Goal: Transaction & Acquisition: Purchase product/service

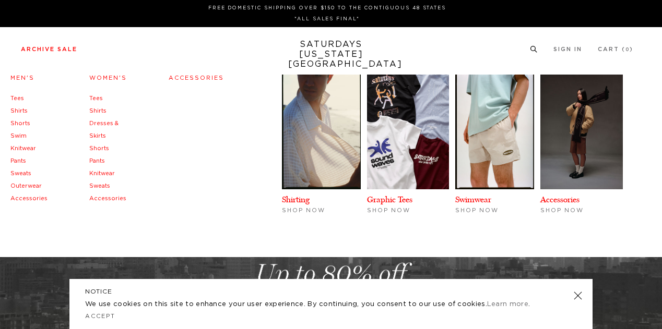
click at [18, 77] on link "Men's" at bounding box center [22, 78] width 24 height 6
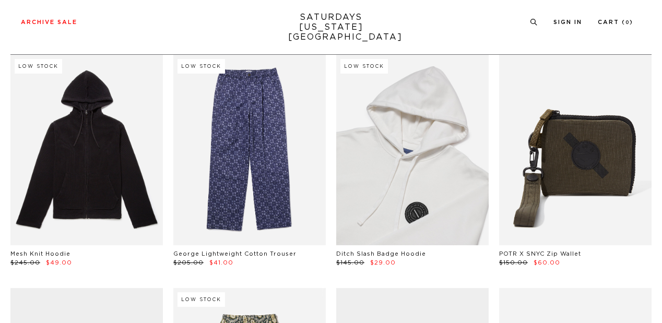
scroll to position [65, 0]
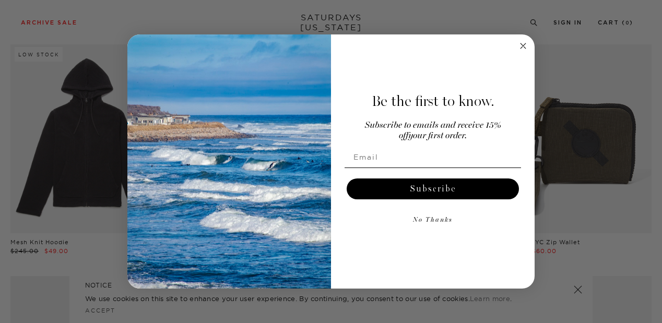
click at [523, 50] on circle "Close dialog" at bounding box center [523, 46] width 12 height 12
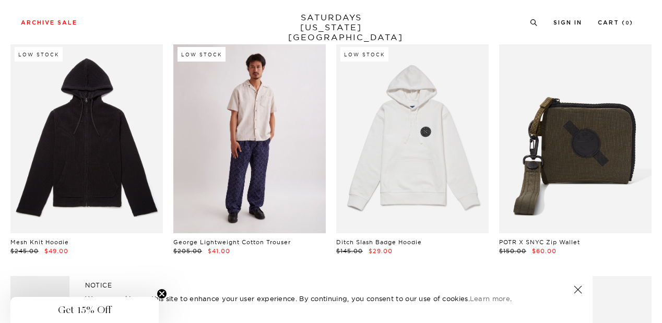
click at [253, 131] on link at bounding box center [249, 138] width 152 height 191
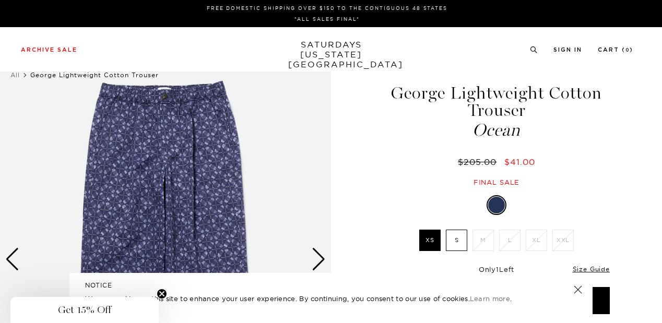
click at [576, 296] on div "NOTICE We use cookies on this site to enhance your user experience. By continui…" at bounding box center [330, 298] width 523 height 50
click at [590, 268] on link "Size Guide" at bounding box center [591, 269] width 37 height 8
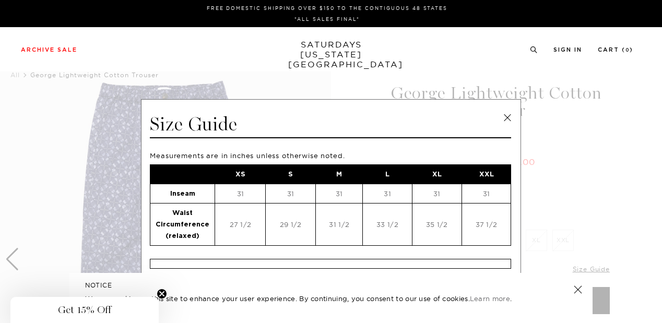
click at [495, 124] on div "Size Guide" at bounding box center [330, 126] width 361 height 26
click at [502, 119] on link at bounding box center [508, 118] width 16 height 16
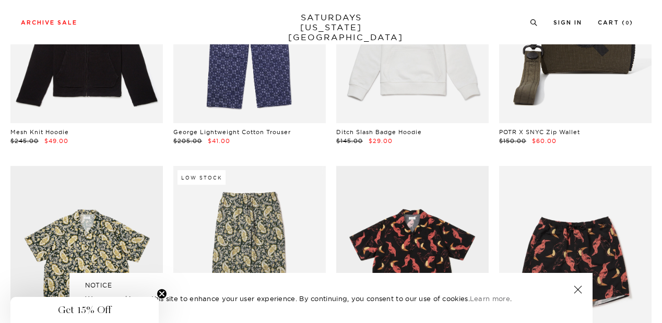
scroll to position [175, 0]
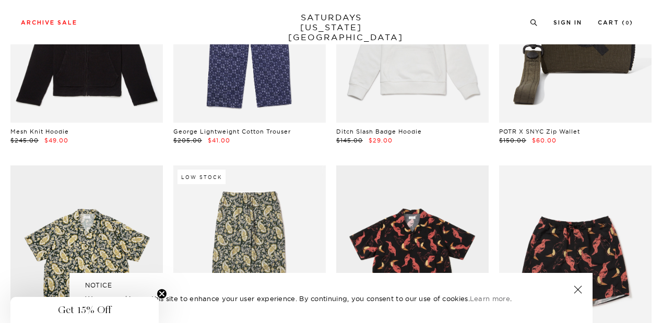
click at [577, 292] on link at bounding box center [578, 289] width 15 height 15
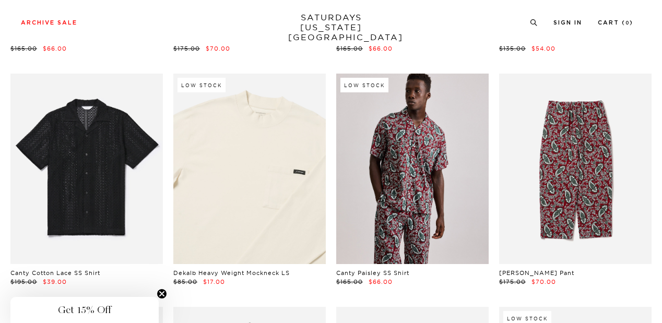
scroll to position [746, 0]
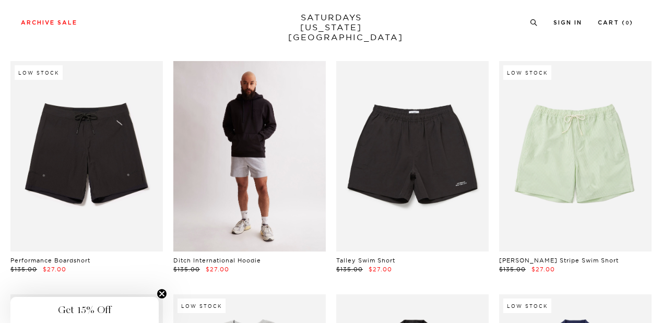
click at [233, 170] on link at bounding box center [249, 156] width 152 height 191
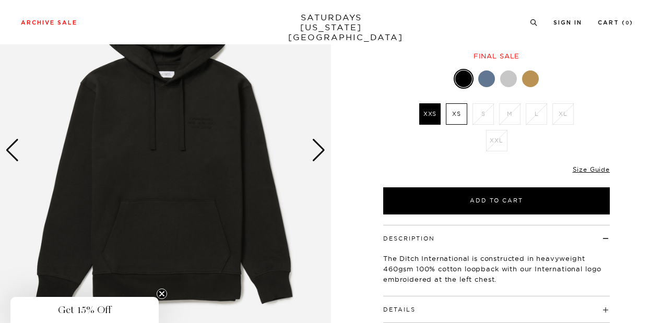
scroll to position [133, 0]
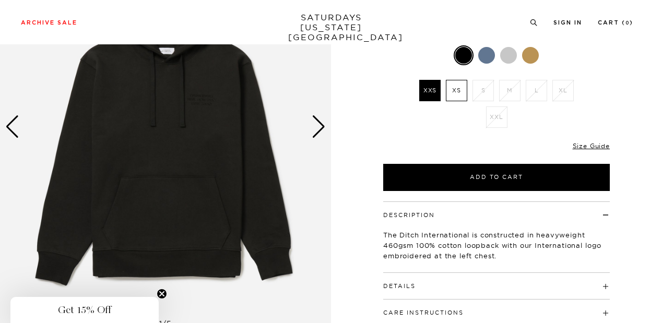
click at [316, 128] on div "Next slide" at bounding box center [319, 126] width 14 height 23
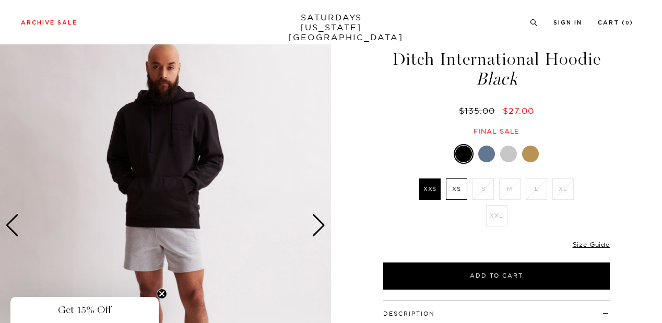
scroll to position [33, 0]
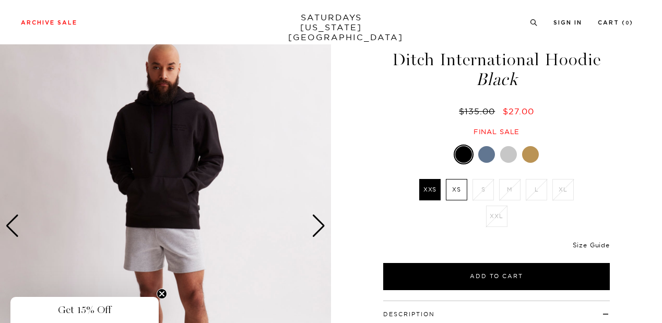
click at [590, 245] on link "Size Guide" at bounding box center [591, 245] width 37 height 8
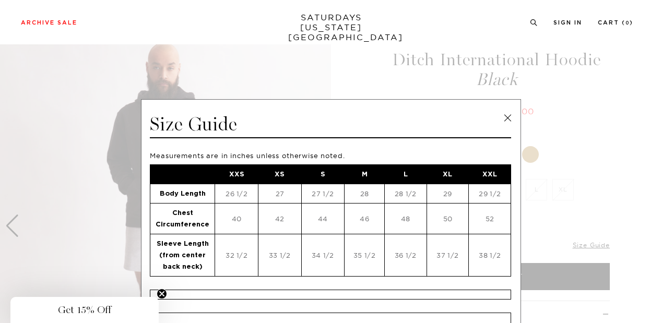
click at [506, 123] on link at bounding box center [508, 118] width 16 height 16
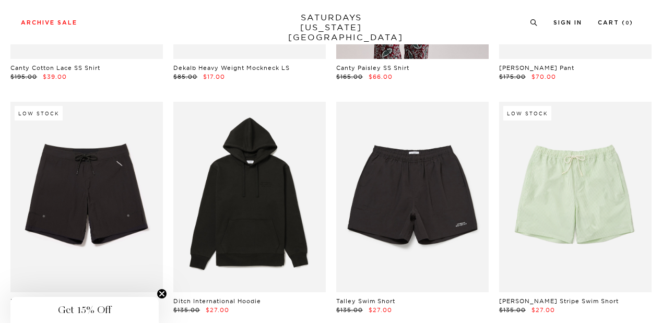
scroll to position [705, 0]
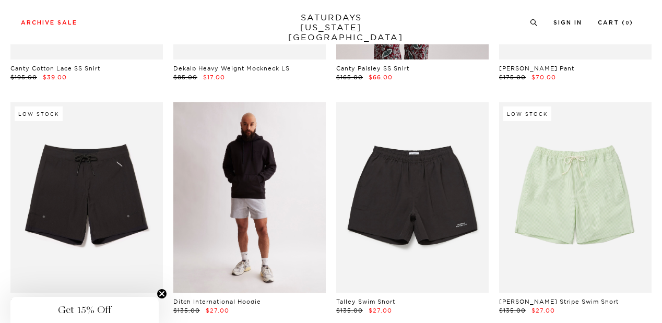
click at [255, 197] on link at bounding box center [249, 197] width 152 height 191
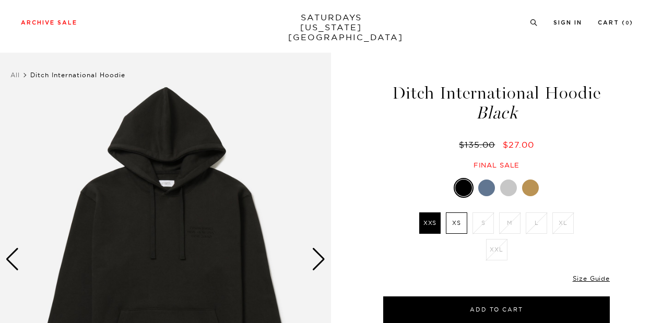
scroll to position [67, 0]
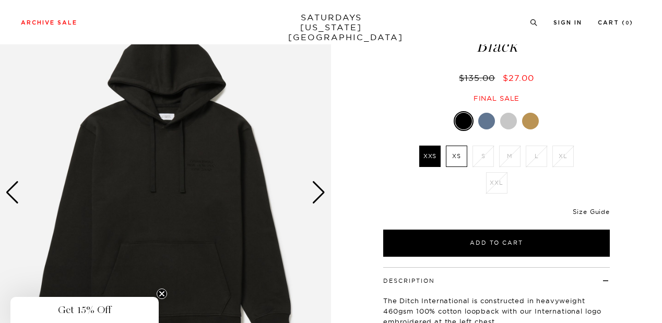
click at [598, 212] on link "Size Guide" at bounding box center [591, 212] width 37 height 8
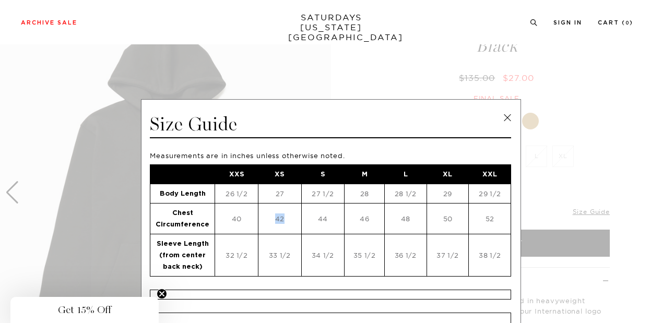
drag, startPoint x: 266, startPoint y: 218, endPoint x: 278, endPoint y: 217, distance: 12.1
click at [278, 217] on td "42" at bounding box center [279, 219] width 43 height 31
click at [223, 215] on td "40" at bounding box center [236, 219] width 43 height 31
drag, startPoint x: 263, startPoint y: 219, endPoint x: 281, endPoint y: 220, distance: 18.3
click at [281, 220] on td "42" at bounding box center [279, 219] width 43 height 31
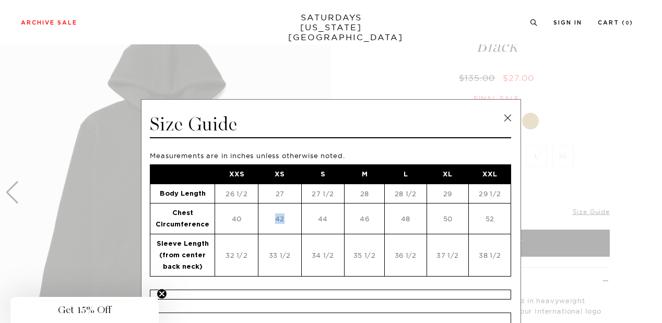
click at [505, 117] on link at bounding box center [508, 118] width 16 height 16
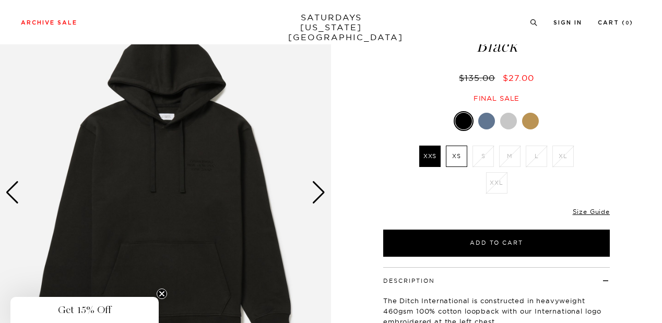
click at [484, 127] on div at bounding box center [486, 121] width 17 height 17
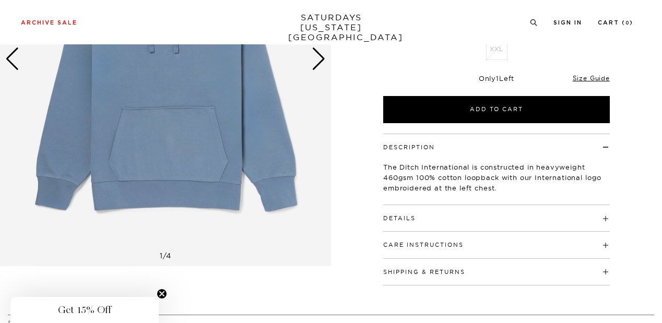
scroll to position [205, 0]
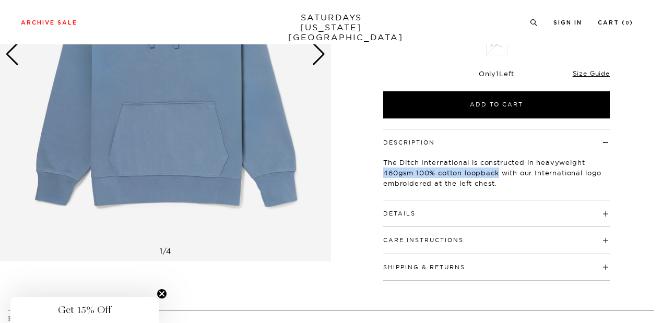
drag, startPoint x: 383, startPoint y: 174, endPoint x: 500, endPoint y: 172, distance: 116.9
click at [500, 172] on p "The Ditch International is constructed in heavyweight 460gsm 100% cotton loopba…" at bounding box center [496, 172] width 227 height 31
copy p "460gsm 100% cotton loopback"
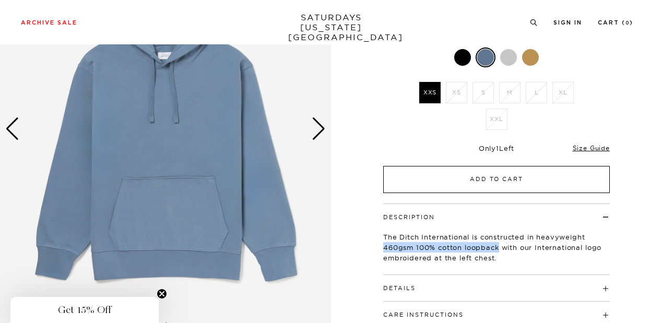
scroll to position [129, 0]
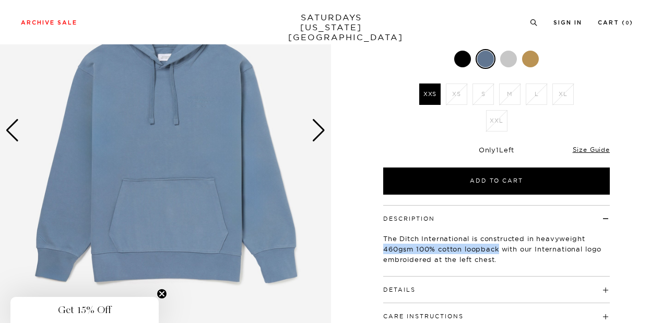
click at [507, 57] on div at bounding box center [508, 59] width 17 height 17
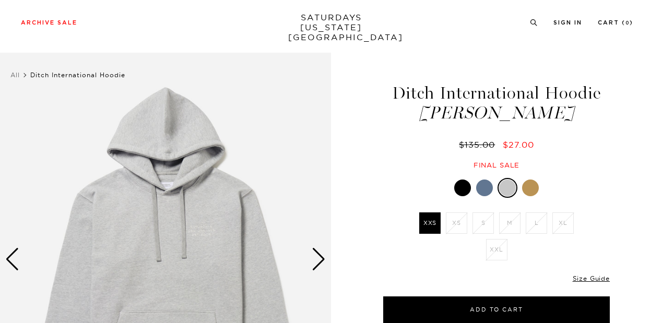
scroll to position [24, 0]
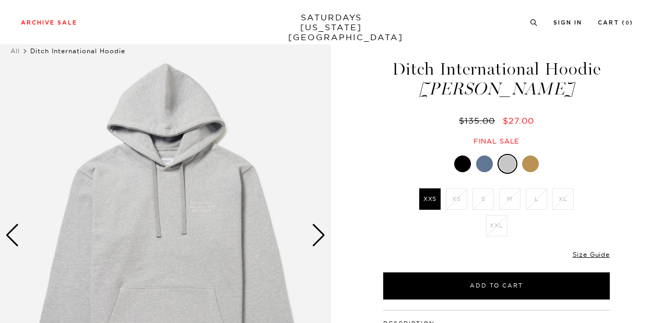
click at [529, 167] on div at bounding box center [530, 164] width 17 height 17
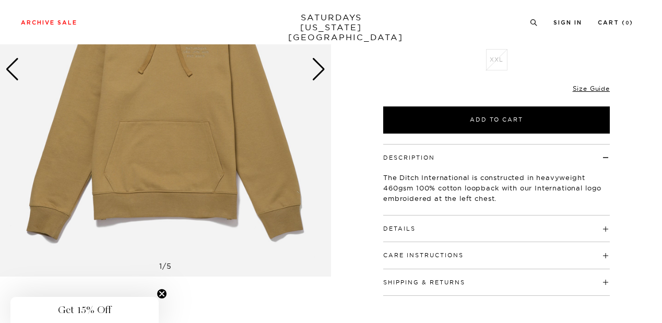
scroll to position [20, 0]
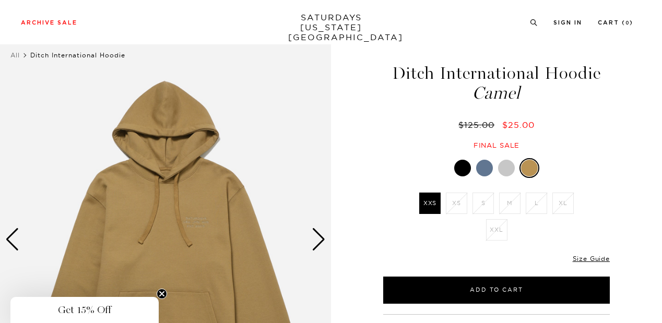
click at [504, 166] on div at bounding box center [506, 168] width 17 height 17
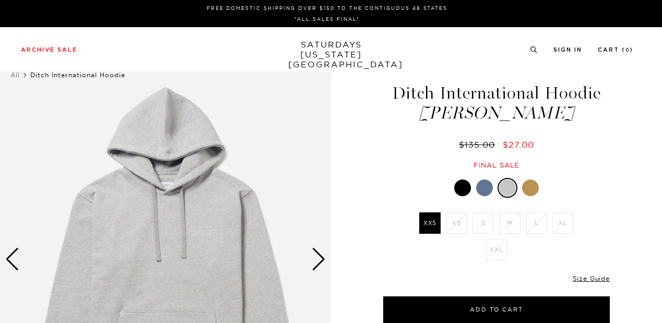
click at [460, 185] on div at bounding box center [462, 188] width 17 height 17
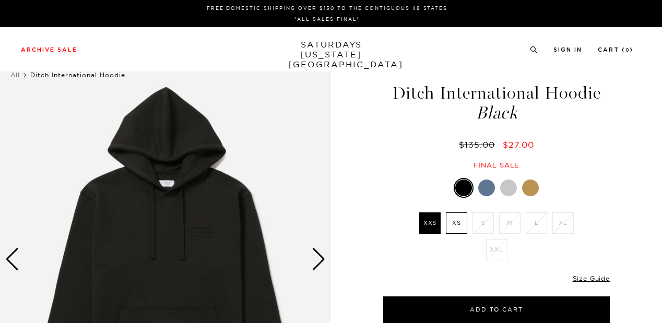
click at [461, 232] on label "XS" at bounding box center [456, 222] width 21 height 21
click at [0, 0] on input "XS" at bounding box center [0, 0] width 0 height 0
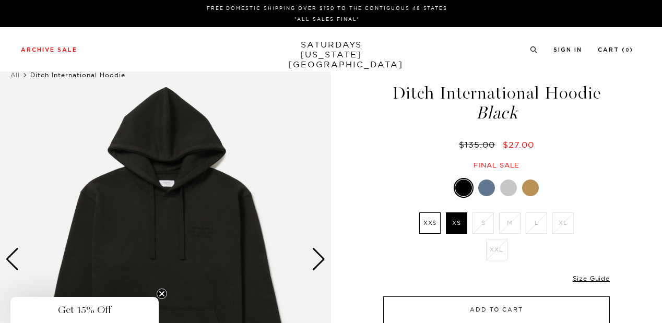
click at [483, 303] on button "Add to Cart" at bounding box center [496, 309] width 227 height 27
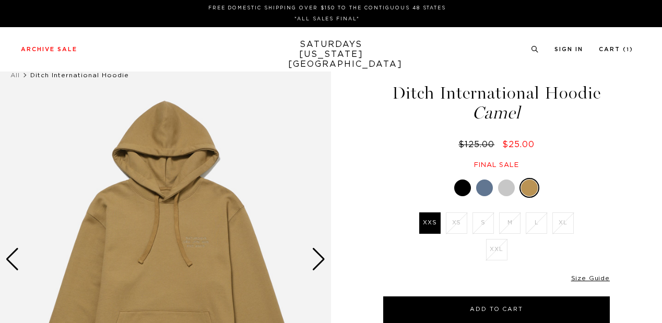
scroll to position [20, 0]
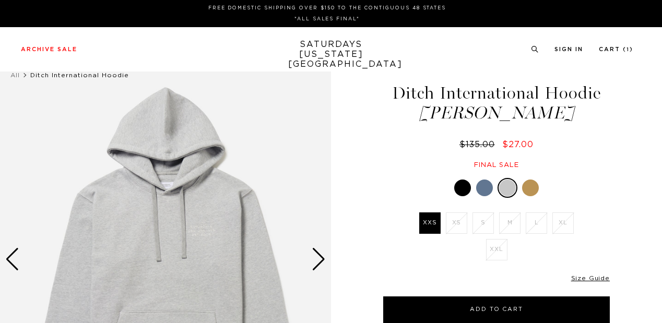
scroll to position [24, 0]
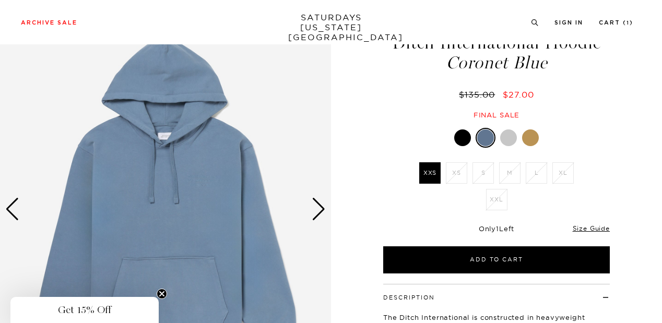
scroll to position [49, 0]
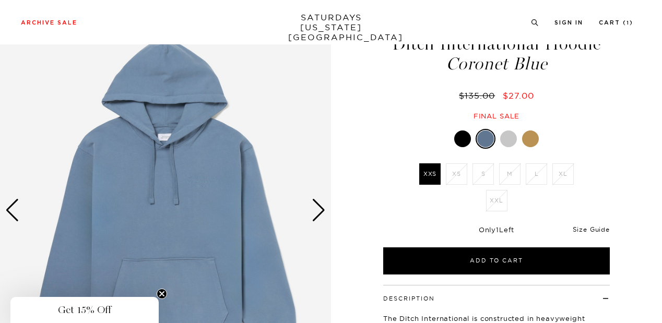
click at [601, 226] on link "Size Guide" at bounding box center [591, 230] width 37 height 8
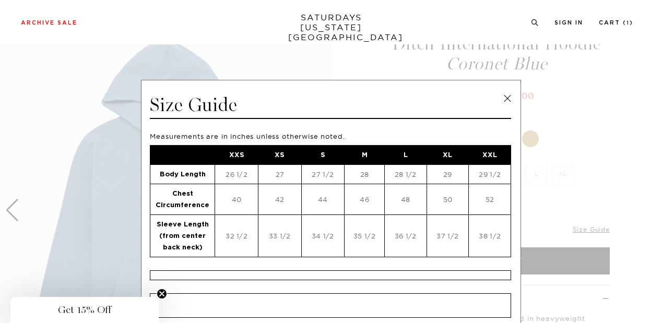
scroll to position [16, 0]
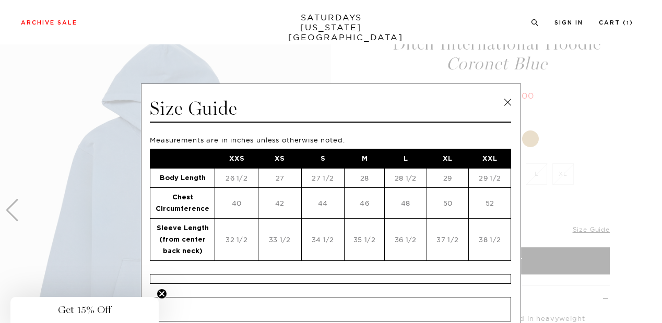
click at [503, 98] on link at bounding box center [508, 102] width 16 height 16
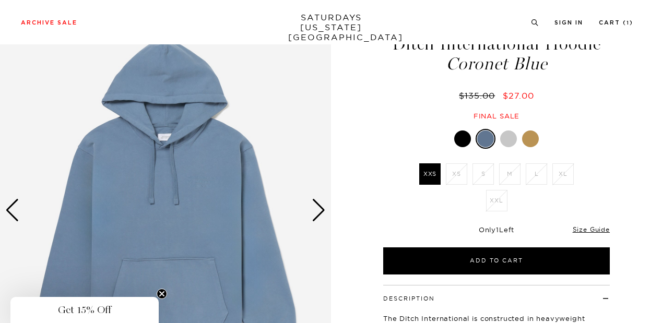
click at [321, 210] on div "Next slide" at bounding box center [319, 210] width 14 height 23
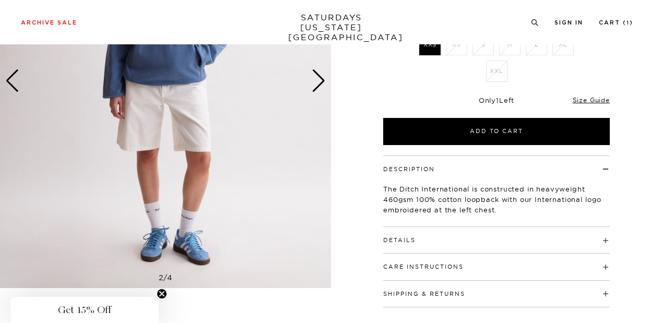
scroll to position [173, 0]
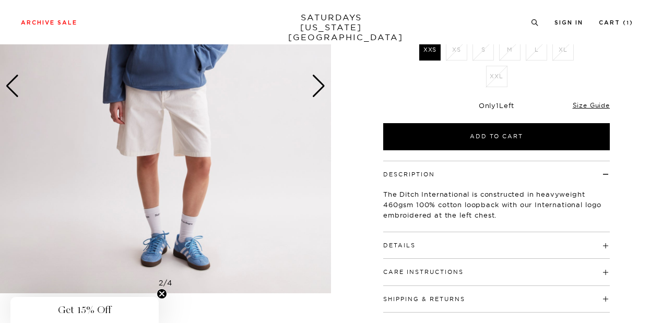
click at [436, 244] on h4 "Details" at bounding box center [496, 240] width 227 height 17
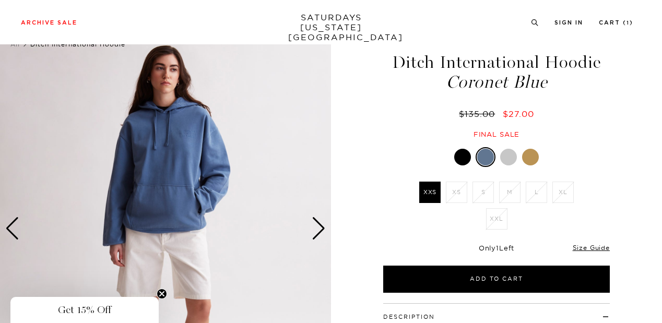
scroll to position [28, 0]
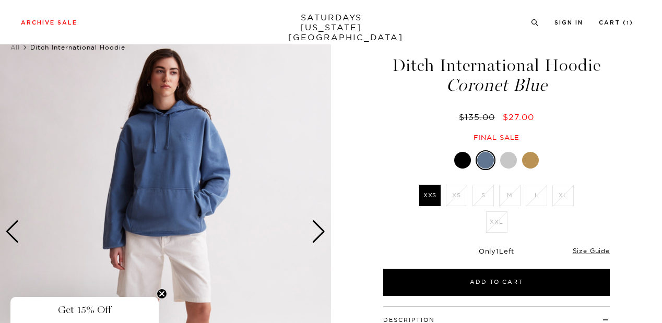
click at [318, 226] on div "Next slide" at bounding box center [319, 231] width 14 height 23
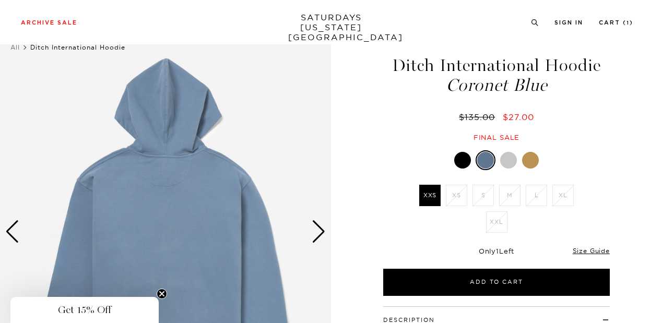
click at [318, 226] on div "Next slide" at bounding box center [319, 231] width 14 height 23
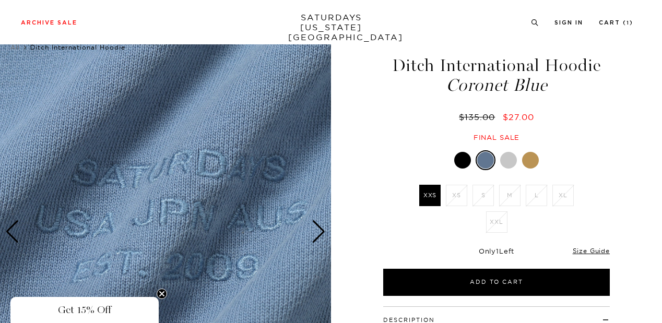
click at [318, 226] on div "Next slide" at bounding box center [319, 231] width 14 height 23
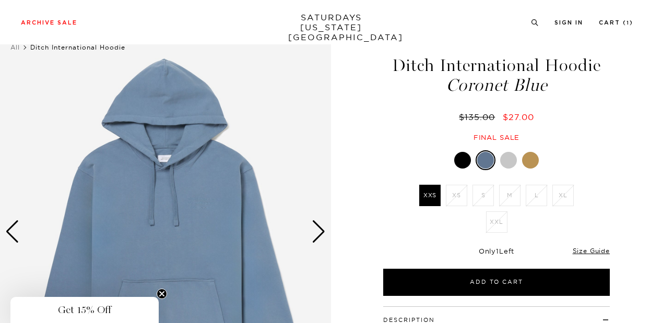
click at [318, 226] on div "Next slide" at bounding box center [319, 231] width 14 height 23
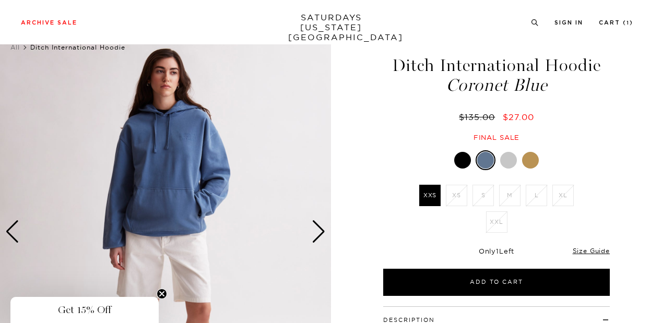
click at [318, 226] on div "Next slide" at bounding box center [319, 231] width 14 height 23
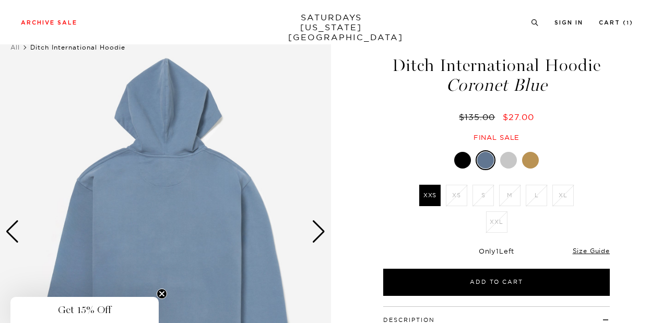
click at [17, 234] on div "Previous slide" at bounding box center [12, 231] width 14 height 23
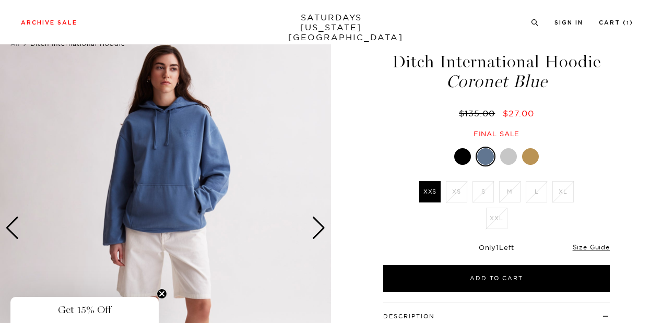
scroll to position [31, 0]
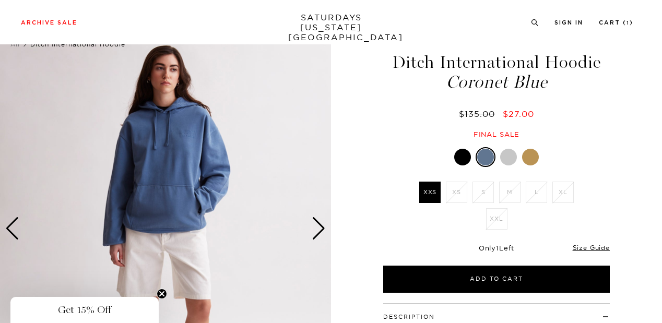
click at [457, 150] on div at bounding box center [462, 157] width 17 height 17
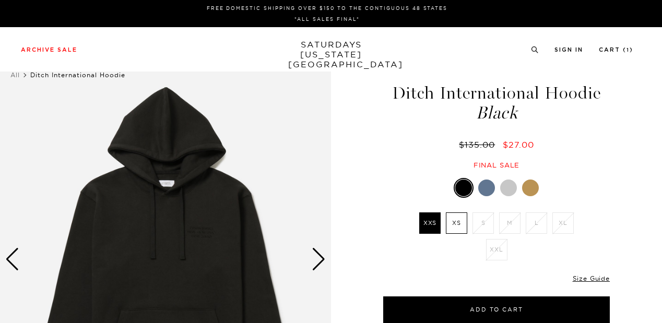
click at [318, 259] on div "Next slide" at bounding box center [319, 259] width 14 height 23
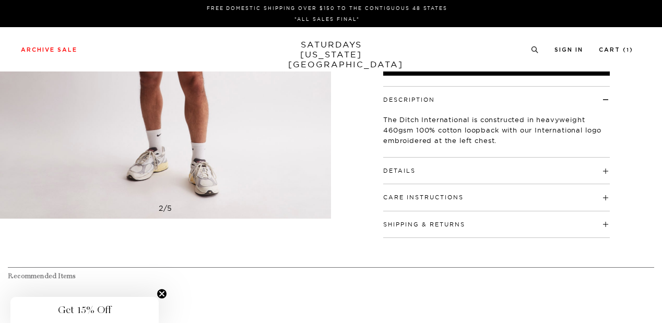
scroll to position [329, 0]
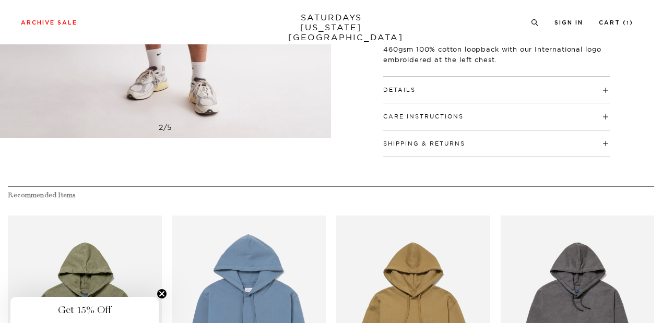
click at [476, 84] on h4 "Details" at bounding box center [496, 85] width 227 height 17
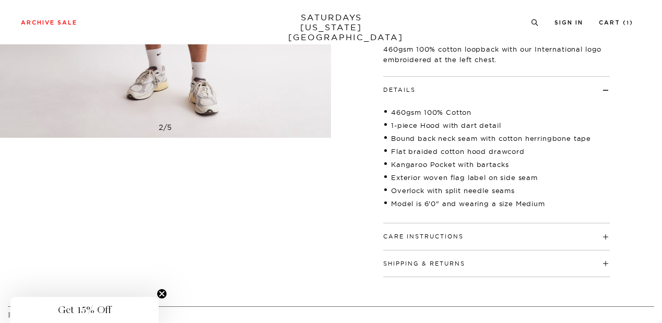
click at [443, 234] on button "Care Instructions" at bounding box center [423, 237] width 80 height 6
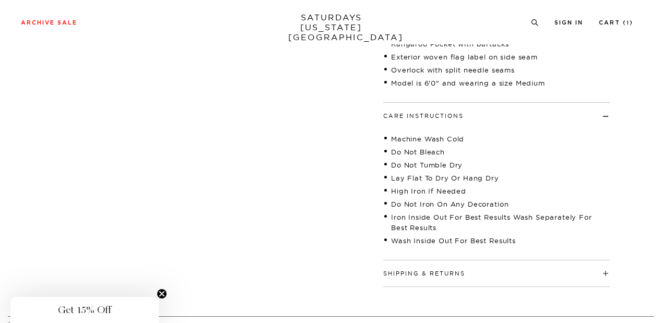
scroll to position [453, 0]
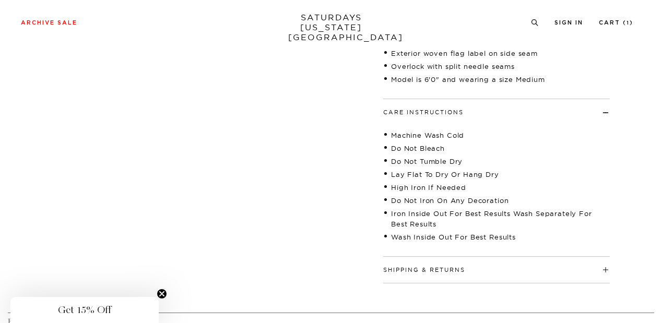
click at [473, 268] on h4 "Shipping & Returns" at bounding box center [496, 265] width 227 height 17
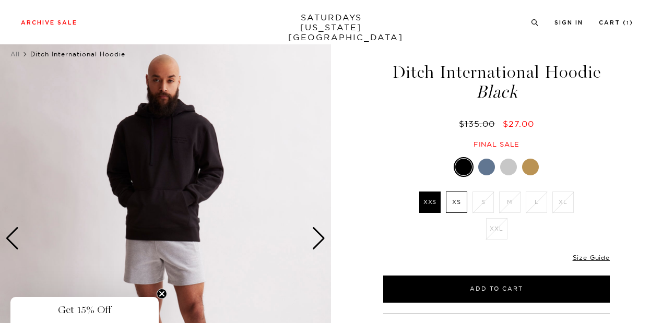
scroll to position [0, 0]
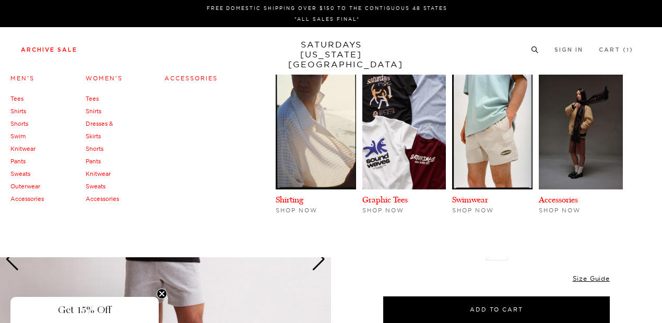
click at [18, 98] on link "Tees" at bounding box center [16, 98] width 13 height 7
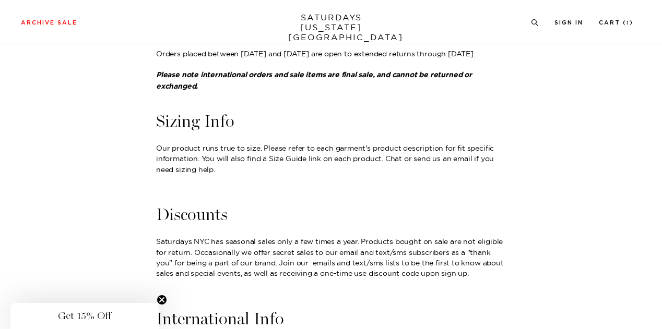
scroll to position [401, 0]
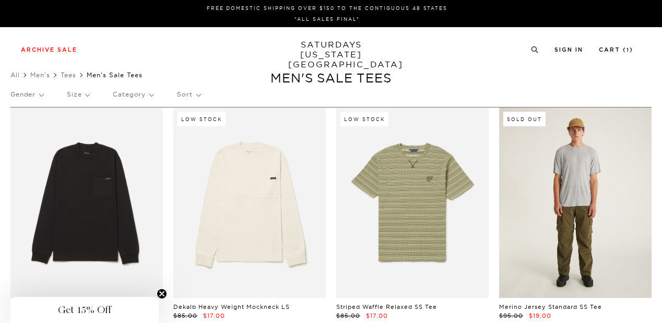
click at [575, 193] on link at bounding box center [575, 203] width 152 height 191
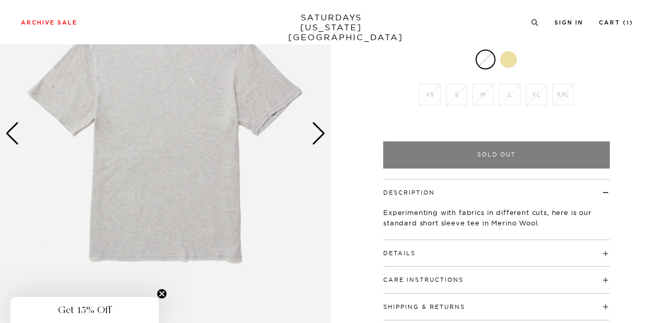
scroll to position [126, 0]
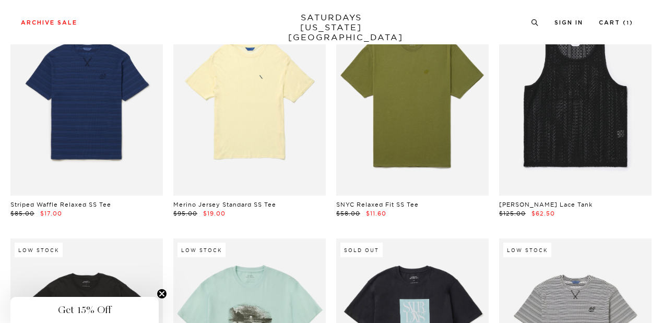
scroll to position [336, 0]
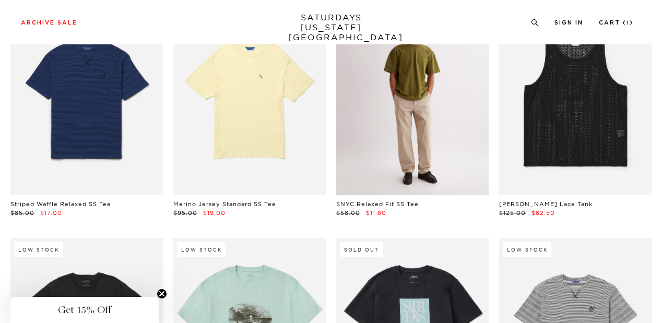
click at [443, 125] on link at bounding box center [412, 100] width 152 height 191
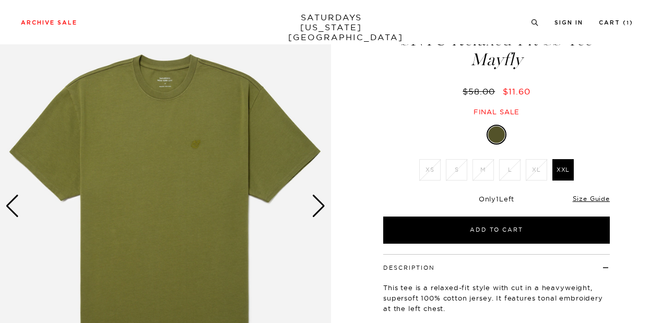
scroll to position [7, 0]
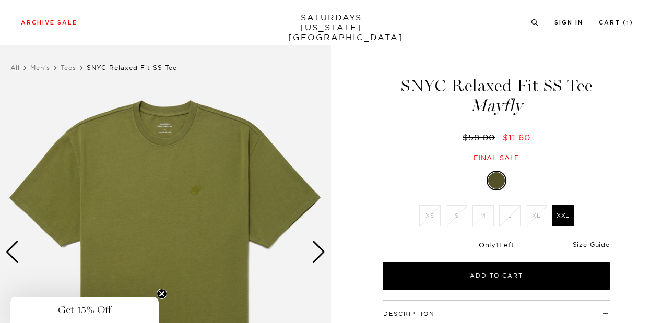
click at [598, 246] on link "Size Guide" at bounding box center [591, 245] width 37 height 8
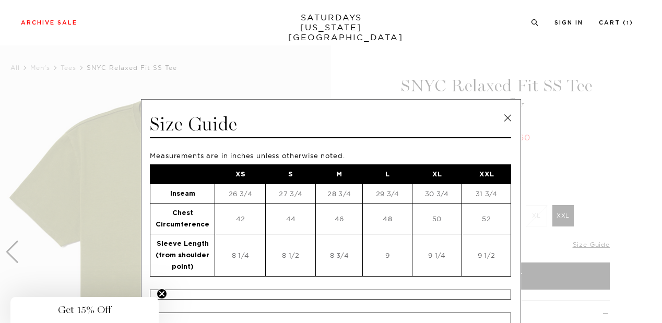
click at [507, 119] on link at bounding box center [508, 118] width 16 height 16
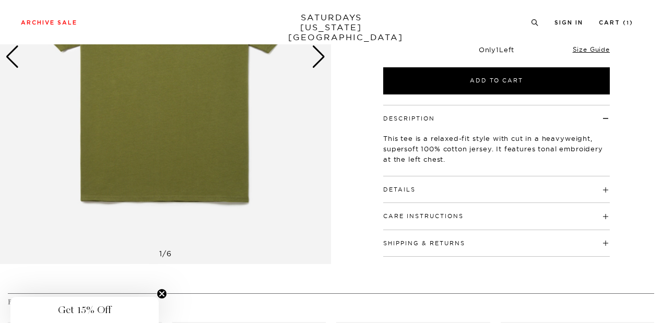
scroll to position [203, 0]
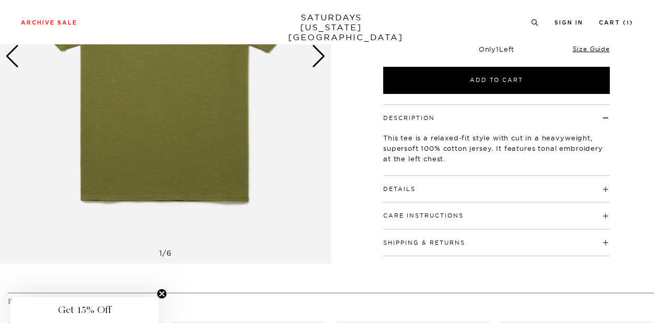
click at [487, 194] on div "Details 100% Cotton Relaxed fit Tonal embroidery at left chest Model is 6'0" an…" at bounding box center [496, 189] width 227 height 27
click at [506, 180] on h4 "Details" at bounding box center [496, 184] width 227 height 17
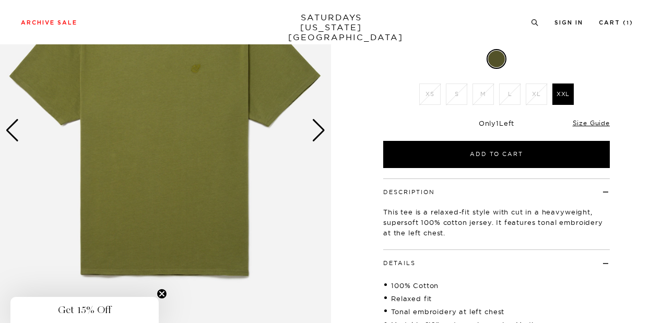
scroll to position [106, 6]
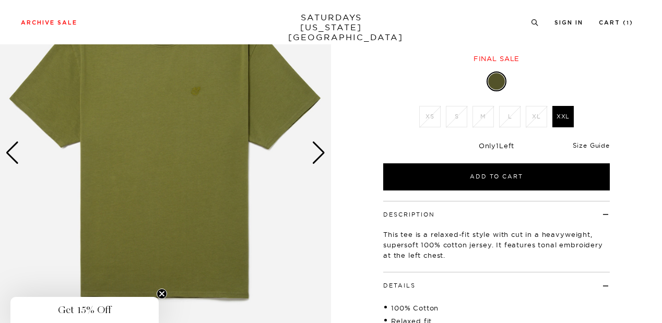
click at [588, 144] on link "Size Guide" at bounding box center [591, 145] width 37 height 8
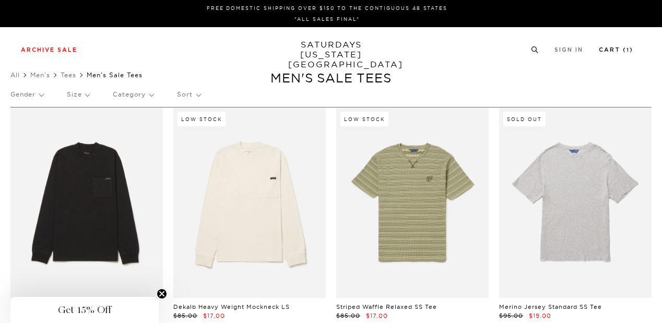
click at [621, 49] on link "Cart ( 1 )" at bounding box center [616, 50] width 34 height 6
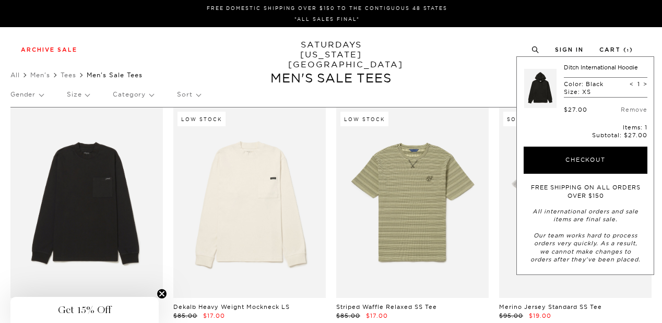
click at [537, 91] on link at bounding box center [540, 88] width 32 height 49
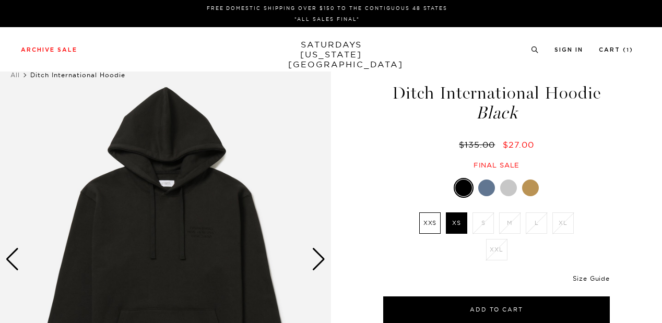
click at [588, 279] on link "Size Guide" at bounding box center [591, 279] width 37 height 8
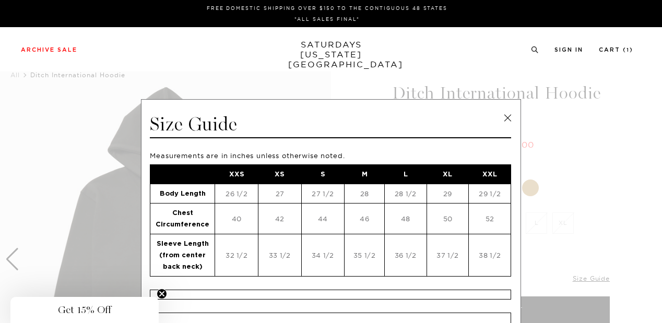
click at [509, 117] on link at bounding box center [508, 118] width 16 height 16
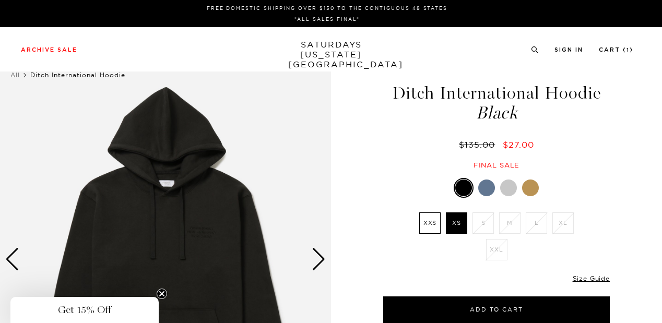
click at [319, 262] on div "Next slide" at bounding box center [319, 259] width 14 height 23
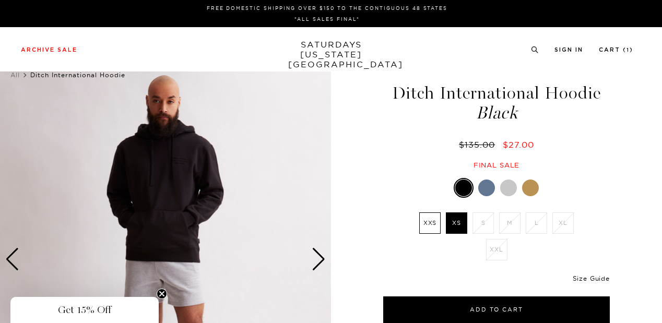
click at [595, 277] on link "Size Guide" at bounding box center [591, 279] width 37 height 8
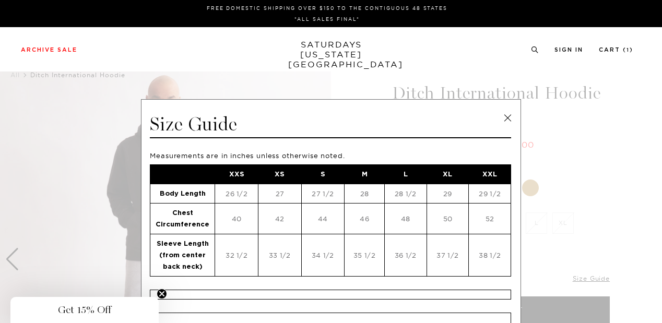
click at [507, 120] on link at bounding box center [508, 118] width 16 height 16
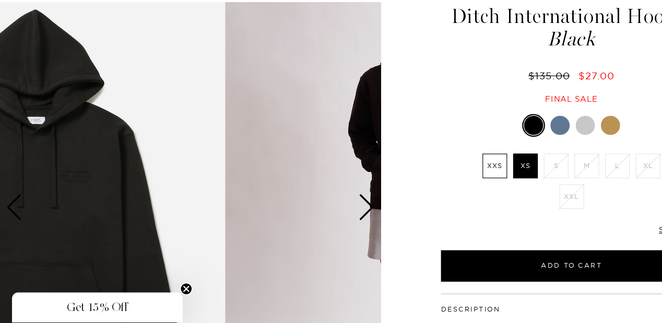
scroll to position [35, 0]
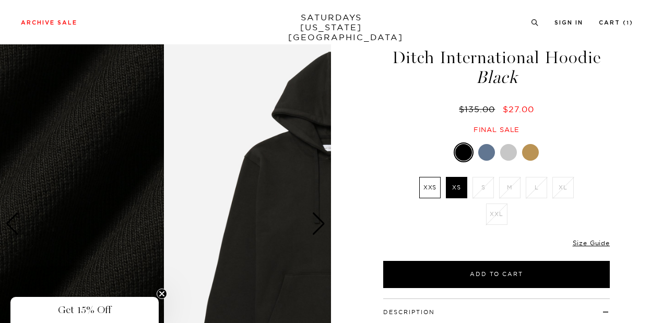
click at [612, 128] on div "Ditch International Hoodie Black $135.00 $27.00 Final sale" at bounding box center [496, 81] width 261 height 106
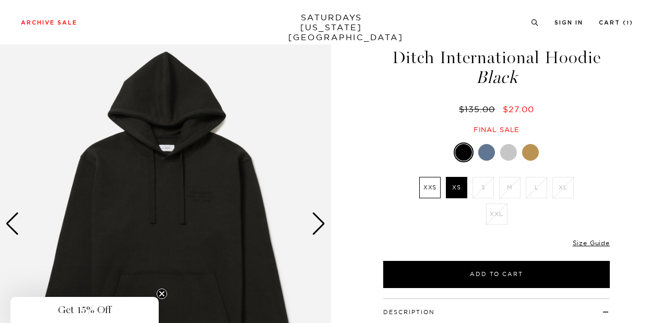
click at [612, 128] on div "Ditch International Hoodie Black $135.00 $27.00 Final sale" at bounding box center [496, 81] width 261 height 106
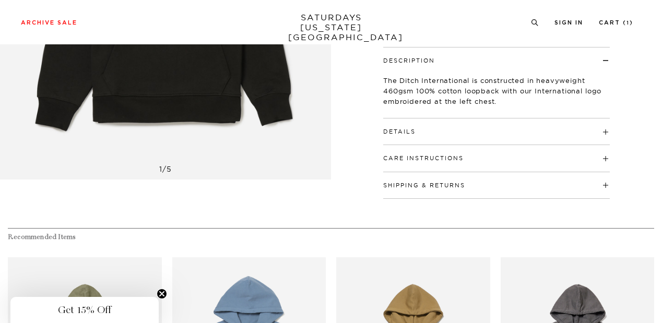
scroll to position [279, 0]
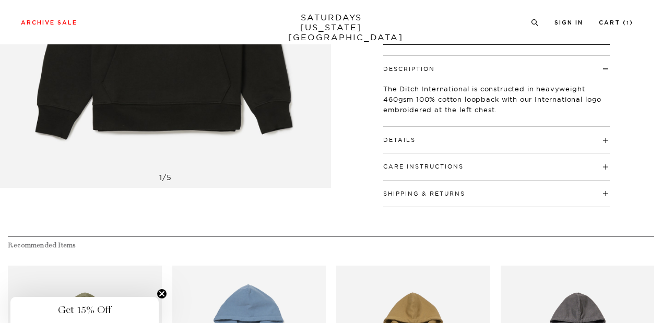
click at [415, 134] on h4 "Details" at bounding box center [496, 135] width 227 height 17
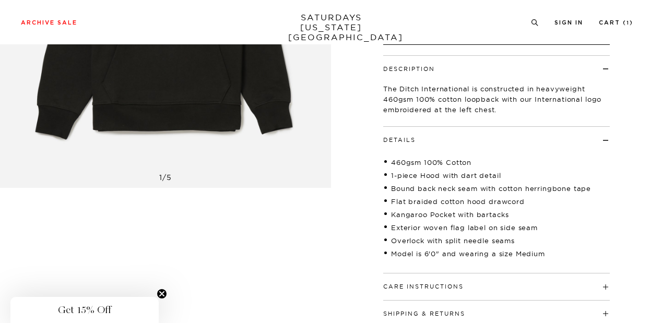
click at [476, 287] on h4 "Care Instructions" at bounding box center [496, 282] width 227 height 17
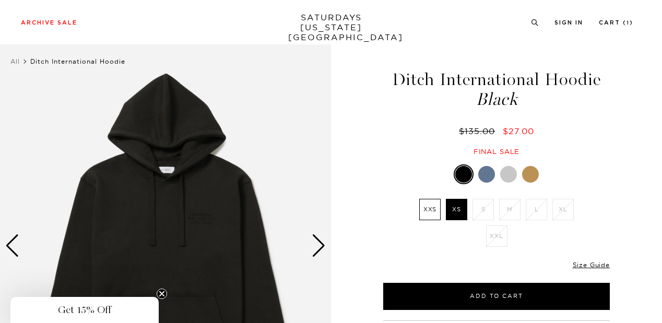
scroll to position [14, 0]
click at [489, 175] on div at bounding box center [486, 174] width 17 height 17
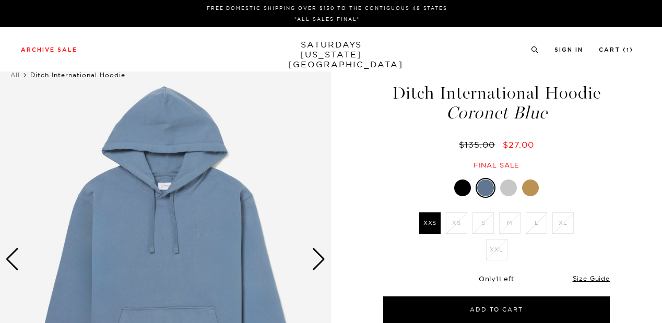
click at [507, 189] on div at bounding box center [508, 188] width 17 height 17
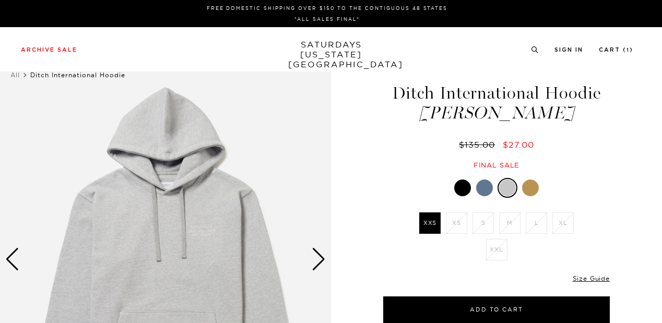
click at [528, 186] on div at bounding box center [530, 188] width 17 height 17
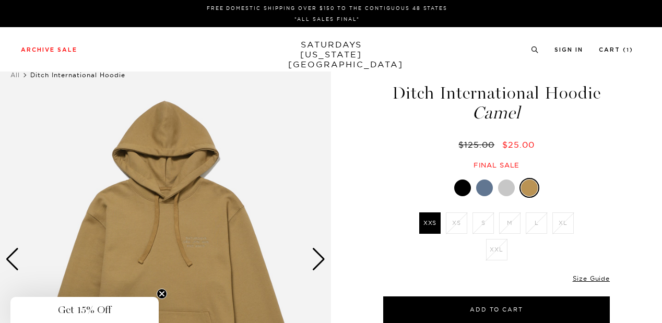
click at [460, 188] on div at bounding box center [462, 188] width 17 height 17
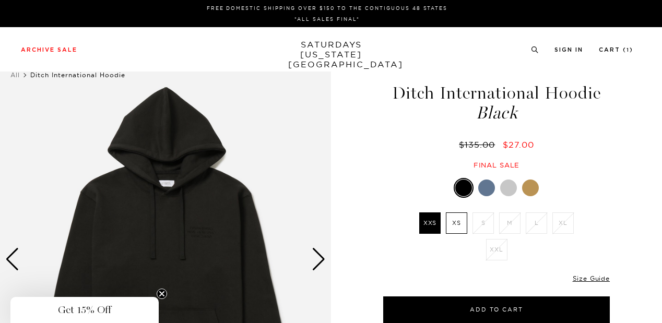
click at [533, 189] on div at bounding box center [530, 188] width 17 height 17
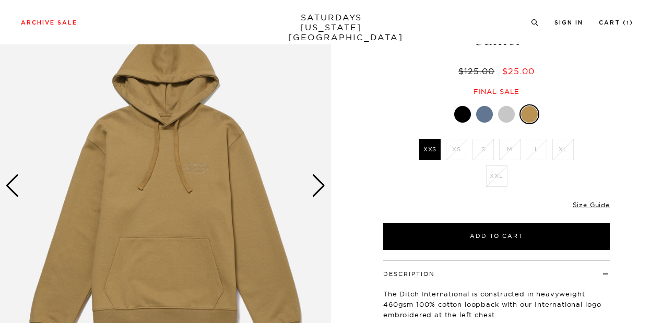
scroll to position [87, 0]
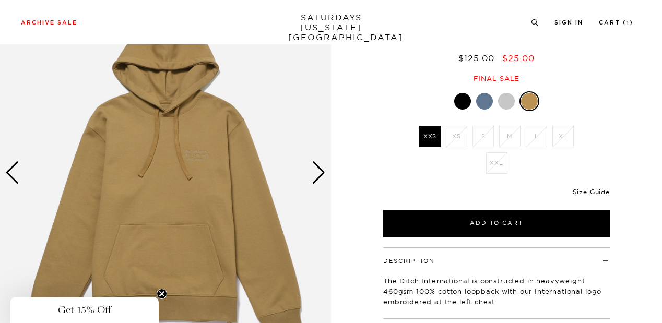
click at [462, 108] on div at bounding box center [462, 101] width 17 height 17
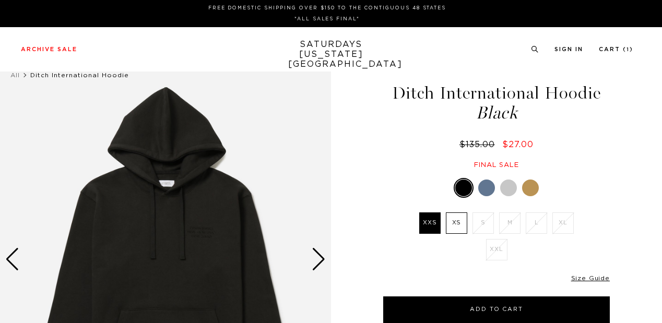
click at [527, 187] on div at bounding box center [530, 188] width 17 height 17
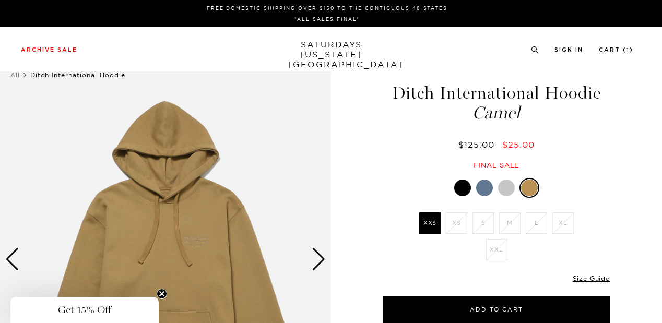
click at [502, 194] on div at bounding box center [506, 188] width 17 height 17
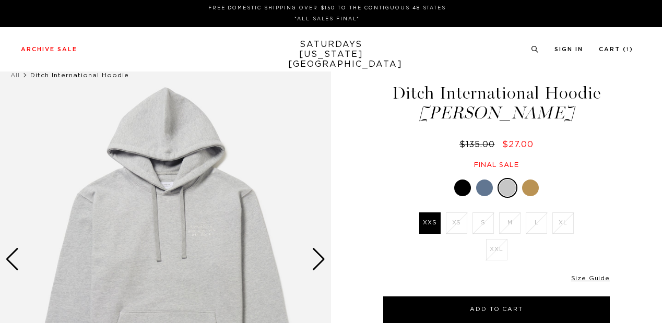
click at [484, 189] on div at bounding box center [484, 188] width 17 height 17
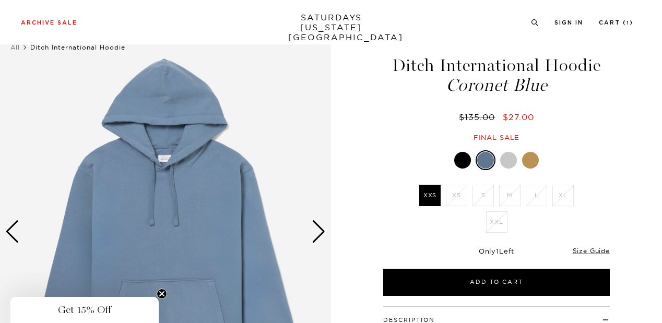
scroll to position [35, 0]
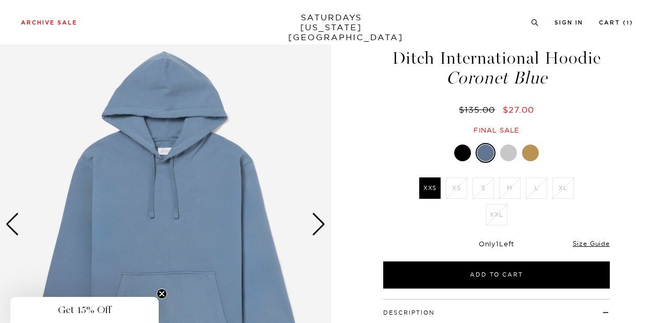
click at [533, 153] on div at bounding box center [530, 153] width 17 height 17
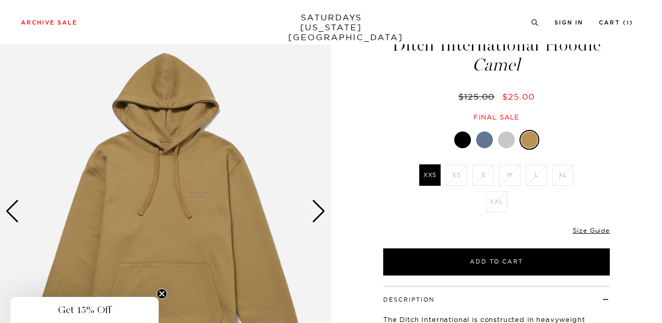
scroll to position [84, 0]
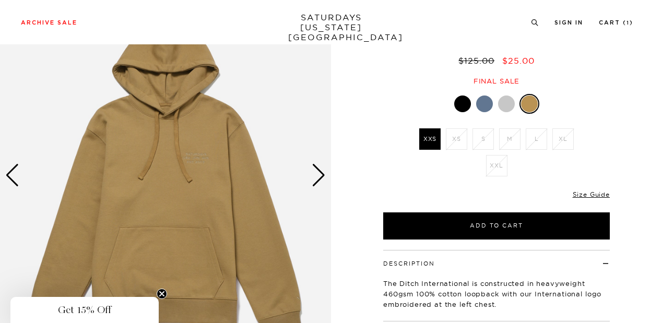
click at [320, 179] on div "Next slide" at bounding box center [319, 175] width 14 height 23
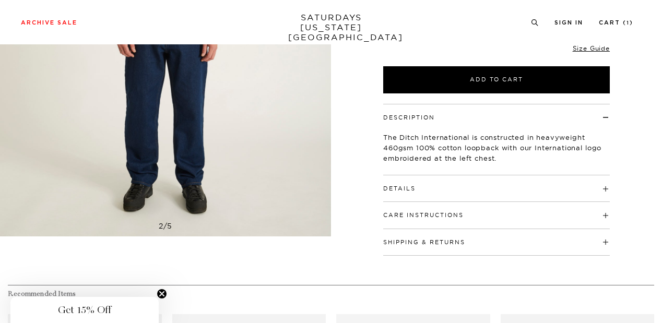
scroll to position [231, 0]
click at [492, 179] on h4 "Details" at bounding box center [496, 183] width 227 height 17
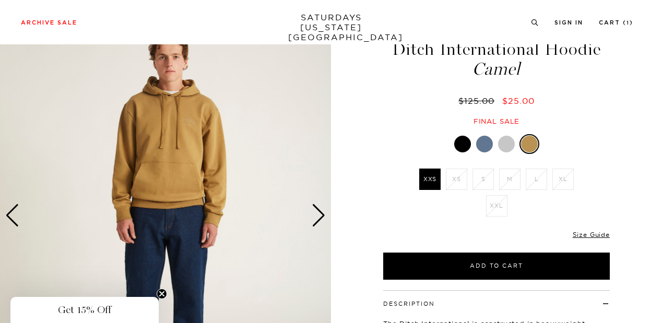
scroll to position [43, 0]
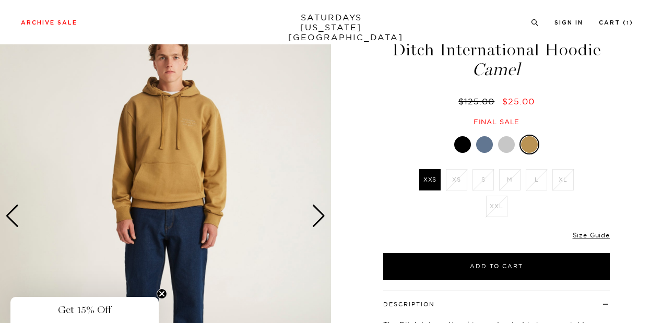
click at [462, 145] on div at bounding box center [462, 144] width 17 height 17
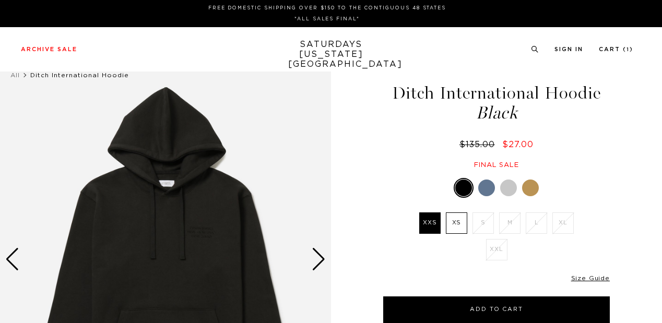
click at [321, 252] on div "Next slide" at bounding box center [319, 259] width 14 height 23
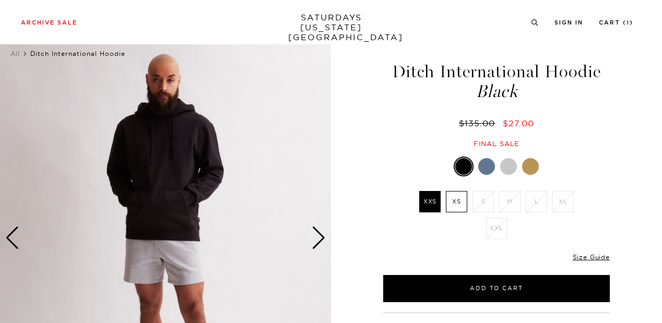
scroll to position [22, 0]
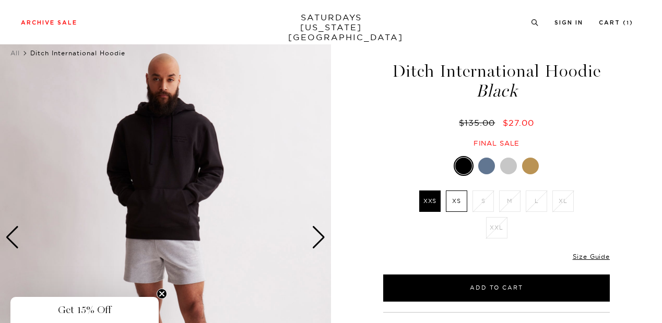
click at [530, 168] on div at bounding box center [530, 166] width 17 height 17
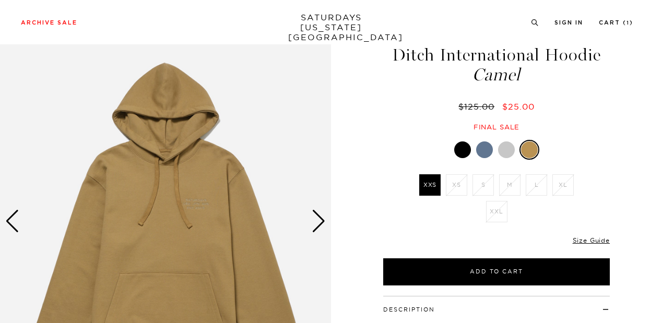
scroll to position [40, 0]
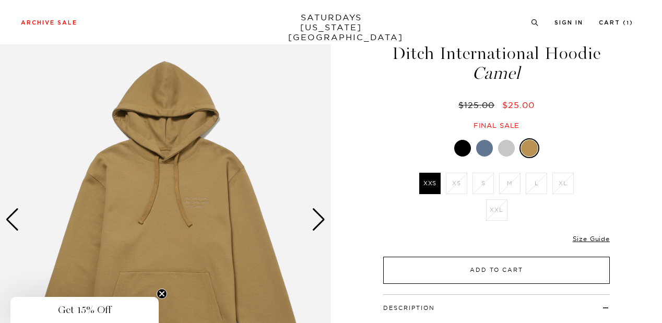
click at [456, 266] on button "Add to Cart" at bounding box center [496, 270] width 227 height 27
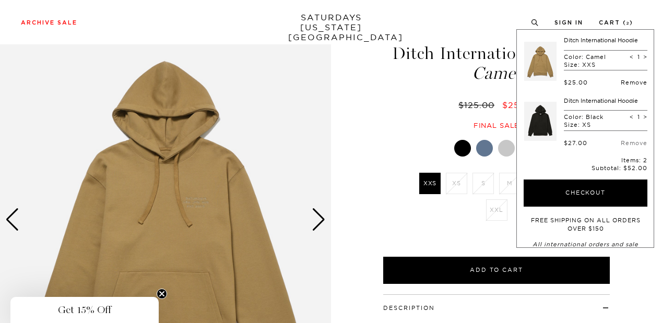
click at [631, 84] on link "Remove" at bounding box center [634, 82] width 27 height 7
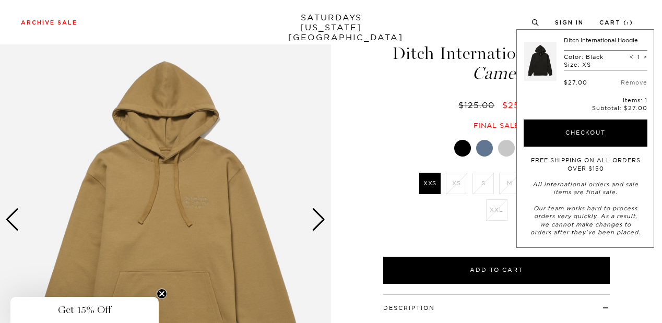
click at [319, 220] on div "Next slide" at bounding box center [319, 219] width 14 height 23
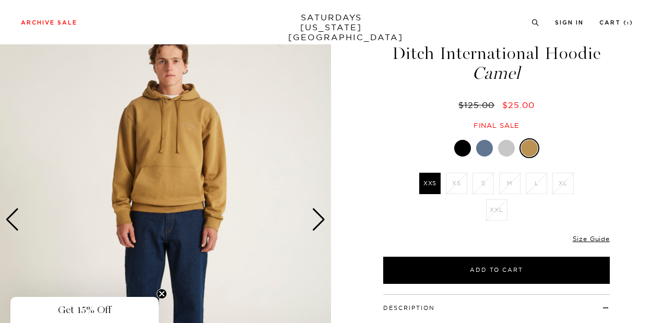
click at [508, 150] on div at bounding box center [506, 148] width 17 height 17
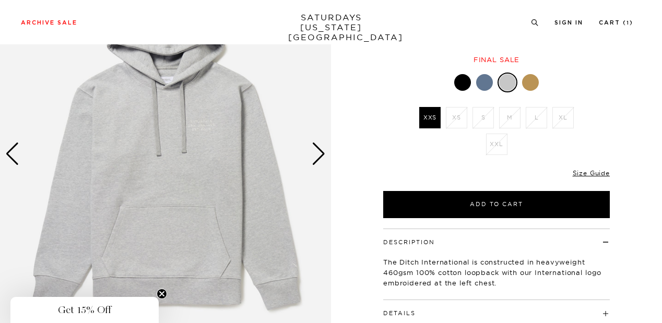
scroll to position [112, 0]
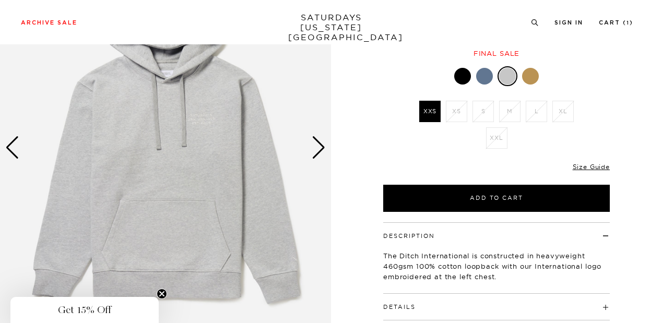
click at [321, 156] on div "Next slide" at bounding box center [319, 147] width 14 height 23
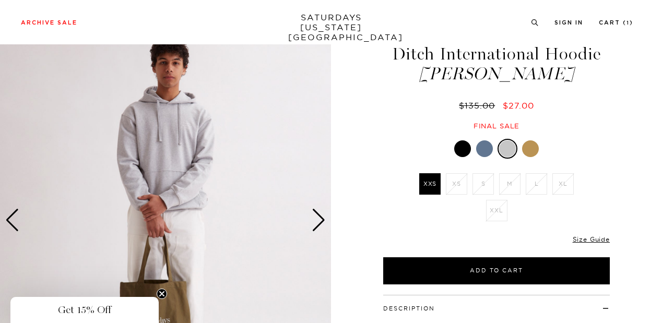
scroll to position [33, 0]
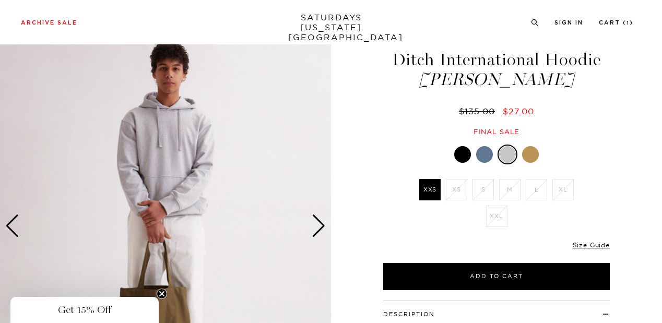
click at [488, 158] on div at bounding box center [484, 154] width 17 height 17
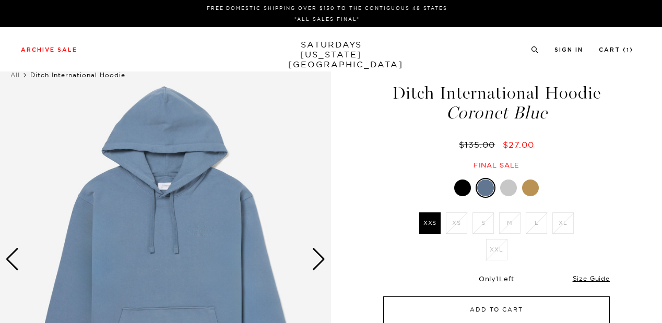
click at [504, 314] on button "Add to Cart" at bounding box center [496, 309] width 227 height 27
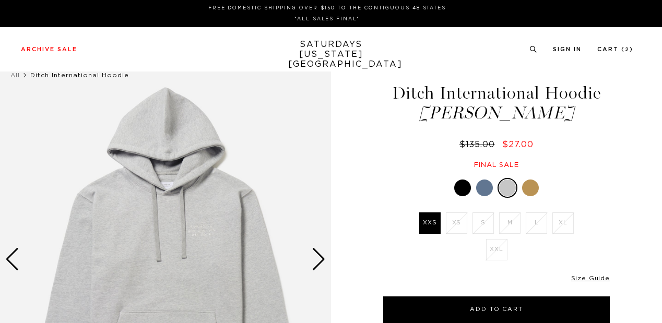
scroll to position [33, 0]
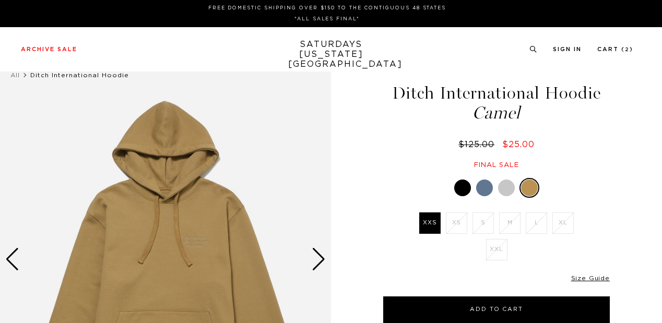
scroll to position [40, 0]
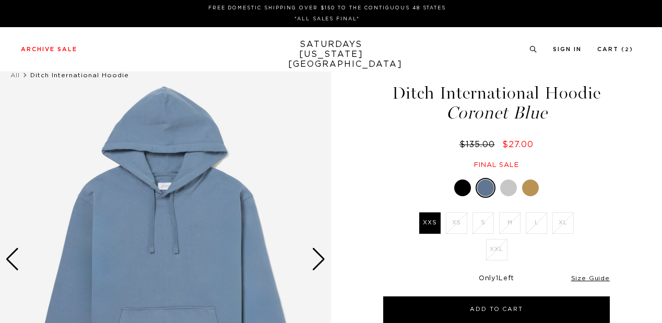
scroll to position [35, 0]
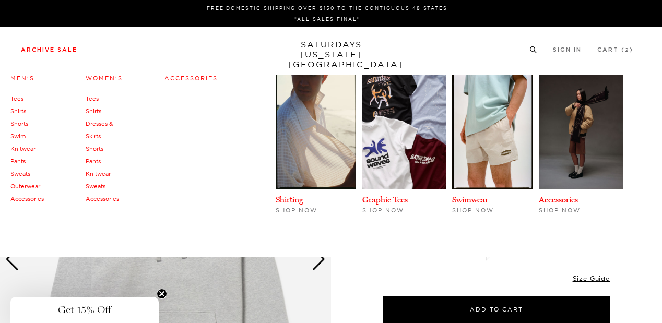
click at [28, 78] on link "Men's" at bounding box center [22, 78] width 24 height 7
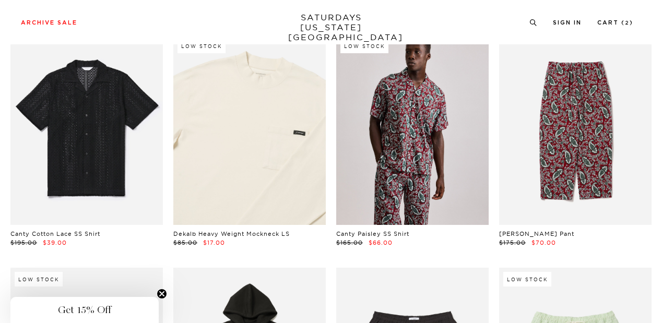
scroll to position [520, 5]
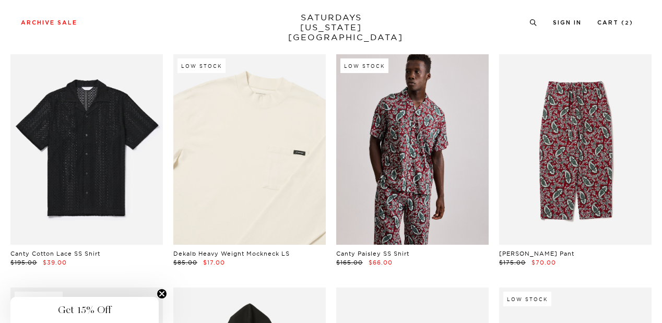
click at [243, 145] on link at bounding box center [249, 149] width 152 height 191
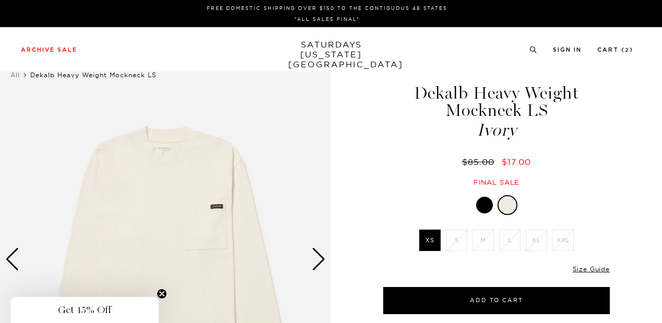
click at [312, 264] on div "Next slide" at bounding box center [319, 259] width 14 height 23
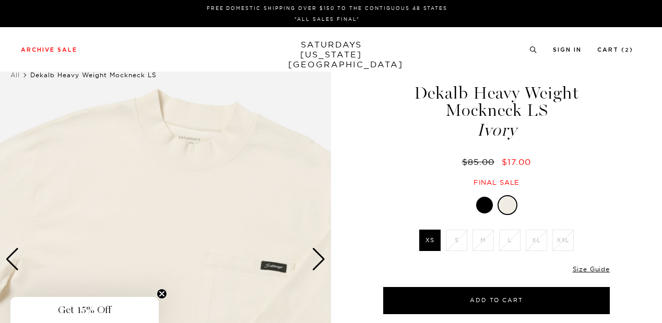
click at [312, 264] on div "Next slide" at bounding box center [319, 259] width 14 height 23
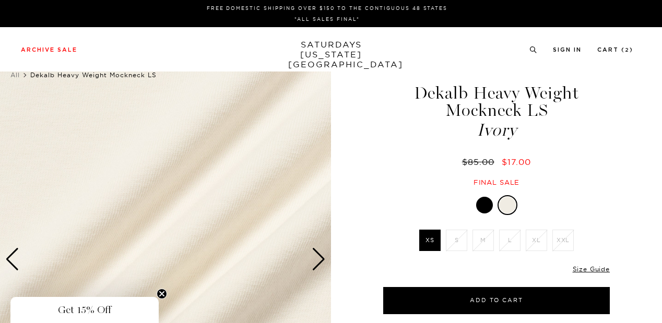
click at [313, 263] on div "Next slide" at bounding box center [319, 259] width 14 height 23
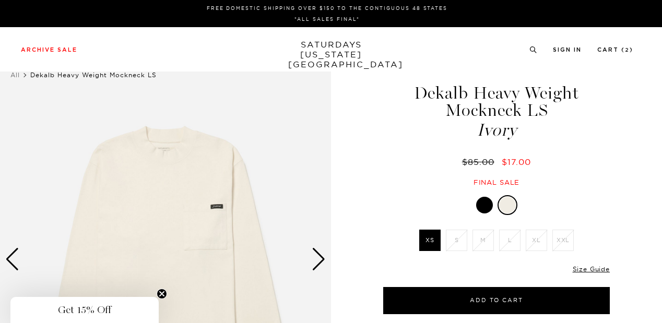
click at [312, 263] on div "Next slide" at bounding box center [319, 259] width 14 height 23
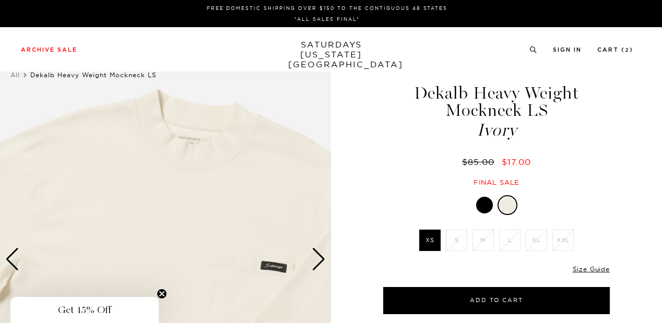
click at [312, 263] on div "Next slide" at bounding box center [319, 259] width 14 height 23
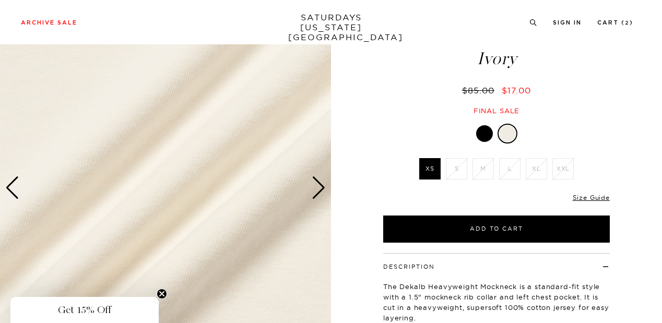
scroll to position [101, 0]
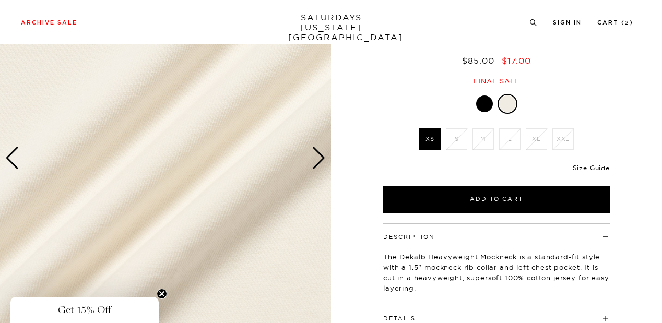
click at [316, 165] on div "Next slide" at bounding box center [319, 158] width 14 height 23
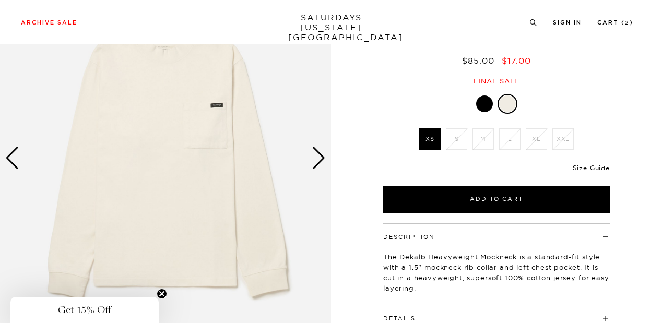
click at [316, 165] on div "Next slide" at bounding box center [319, 158] width 14 height 23
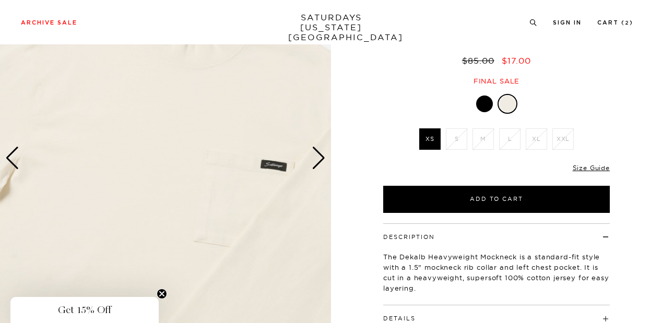
click at [316, 165] on div "Next slide" at bounding box center [319, 158] width 14 height 23
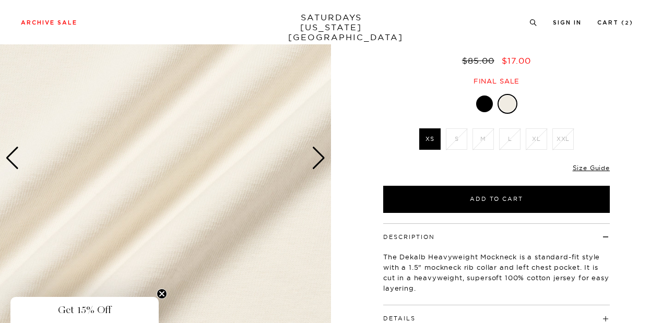
click at [316, 165] on div "Next slide" at bounding box center [319, 158] width 14 height 23
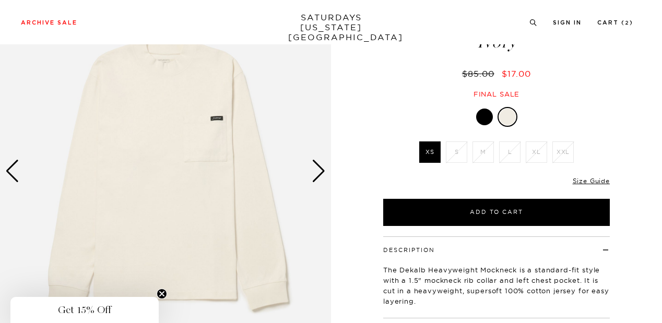
scroll to position [99, 0]
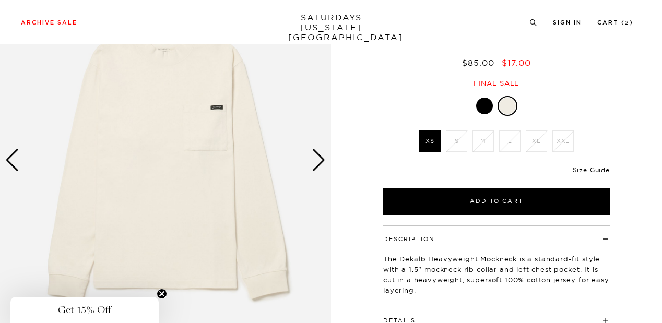
click at [600, 170] on link "Size Guide" at bounding box center [591, 170] width 37 height 8
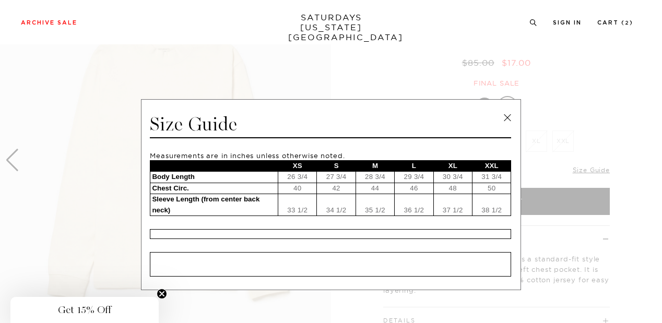
click at [294, 183] on td "40" at bounding box center [297, 188] width 39 height 11
click at [288, 194] on td "33 1/2" at bounding box center [297, 205] width 39 height 22
click at [506, 121] on link at bounding box center [508, 118] width 16 height 16
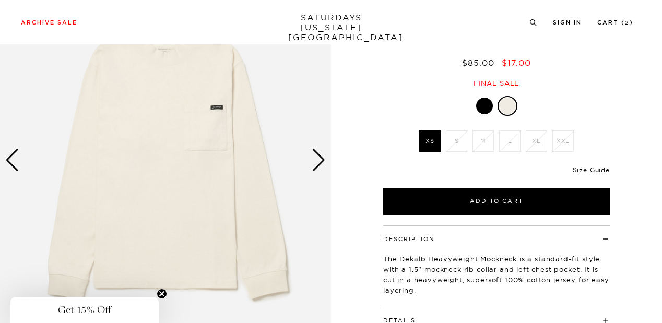
click at [488, 104] on div at bounding box center [484, 106] width 17 height 17
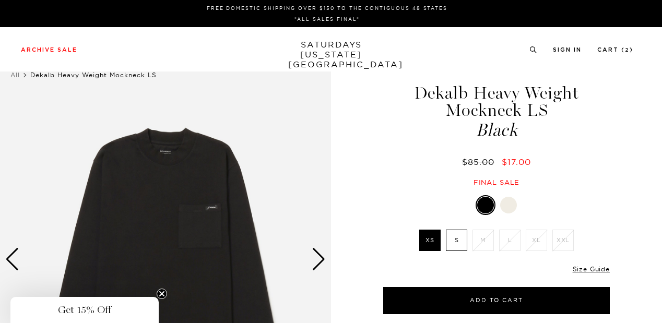
click at [318, 258] on div "Next slide" at bounding box center [319, 259] width 14 height 23
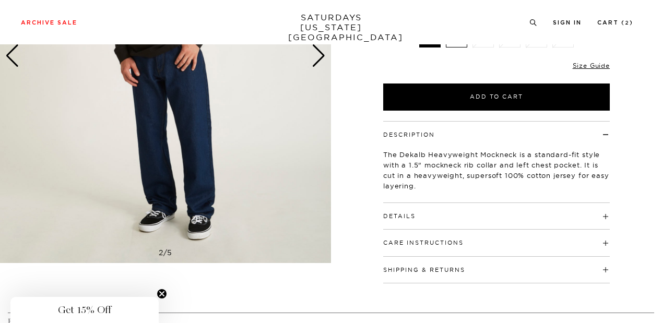
scroll to position [204, 0]
click at [487, 216] on h4 "Details" at bounding box center [496, 211] width 227 height 17
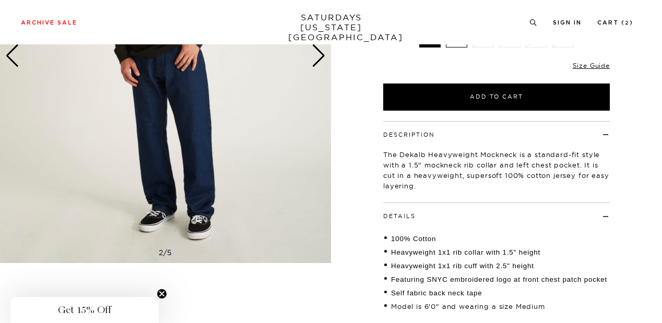
click at [416, 215] on span at bounding box center [416, 215] width 0 height 7
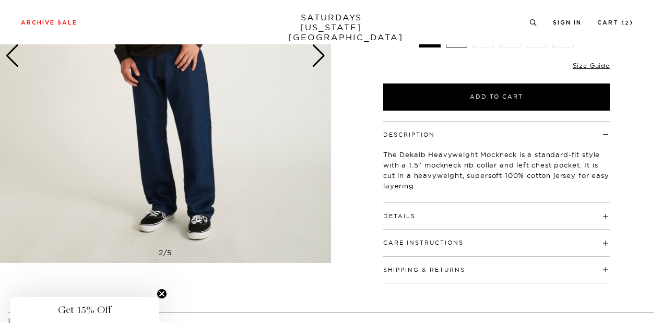
click at [586, 241] on h4 "Care Instructions" at bounding box center [496, 238] width 227 height 17
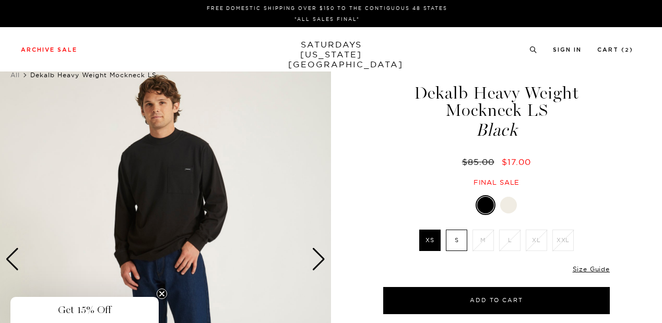
scroll to position [0, 0]
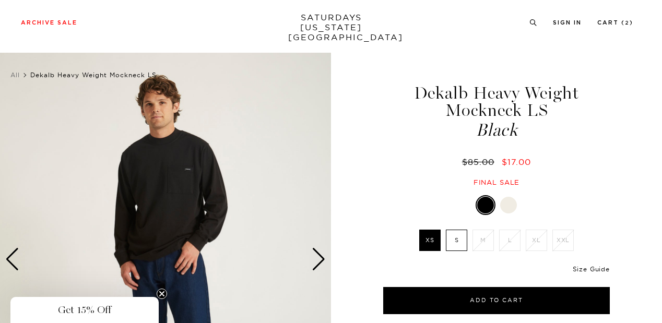
click at [602, 270] on link "Size Guide" at bounding box center [591, 269] width 37 height 8
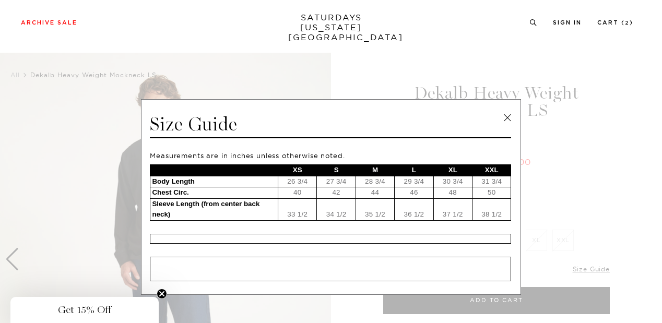
drag, startPoint x: 299, startPoint y: 191, endPoint x: 313, endPoint y: 191, distance: 14.1
click at [313, 191] on tr "Chest Circ. 40 42 44 46 48 50" at bounding box center [330, 192] width 361 height 11
click at [505, 112] on link at bounding box center [508, 118] width 16 height 16
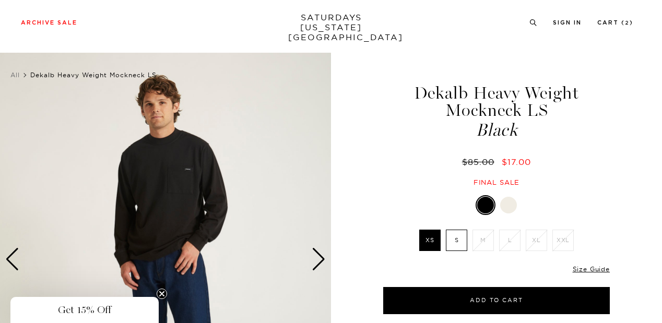
click at [506, 203] on div at bounding box center [508, 205] width 17 height 17
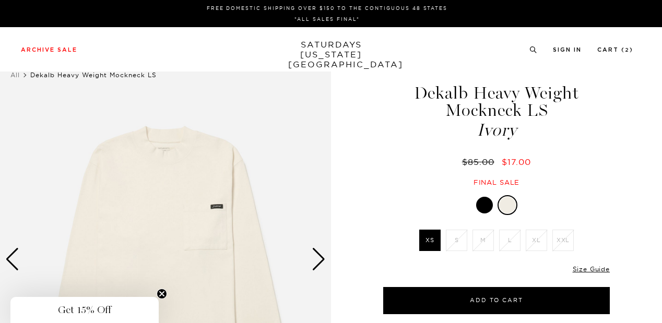
click at [481, 208] on div at bounding box center [484, 205] width 17 height 17
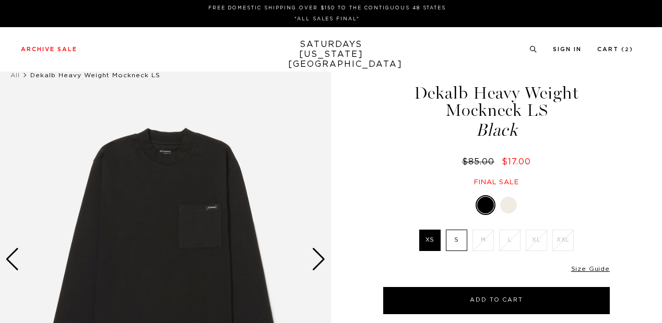
click at [515, 208] on div at bounding box center [508, 205] width 17 height 17
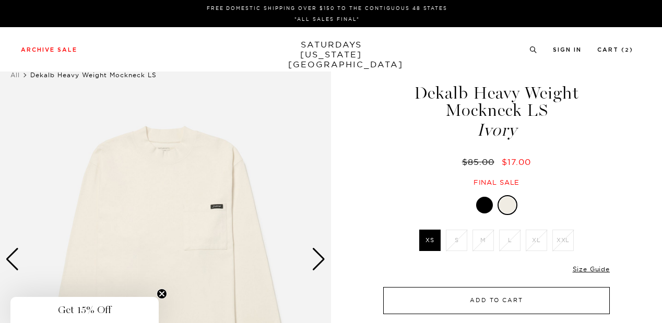
click at [437, 298] on button "Add to Cart" at bounding box center [496, 300] width 227 height 27
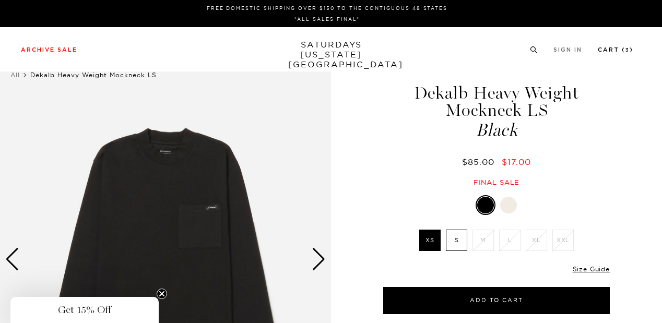
click at [613, 48] on link "Cart ( 3 )" at bounding box center [615, 50] width 35 height 6
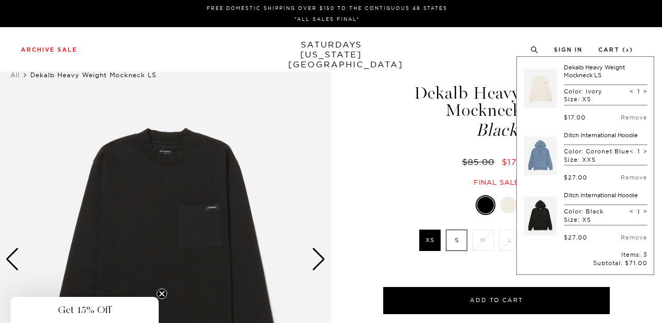
click at [348, 162] on div "1 / 5" at bounding box center [331, 270] width 662 height 434
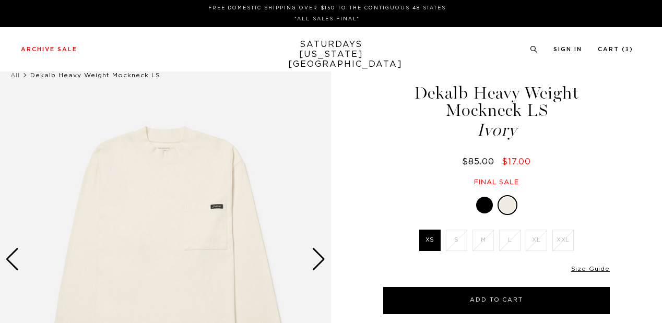
scroll to position [99, 0]
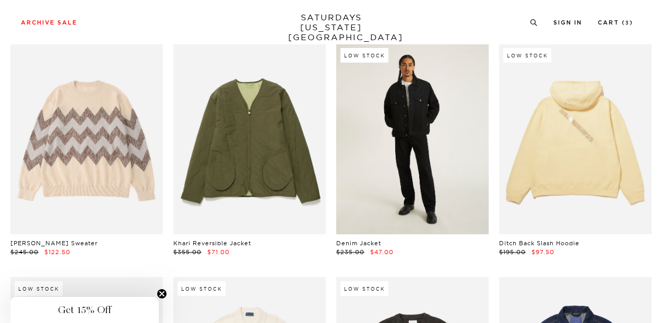
scroll to position [2401, 0]
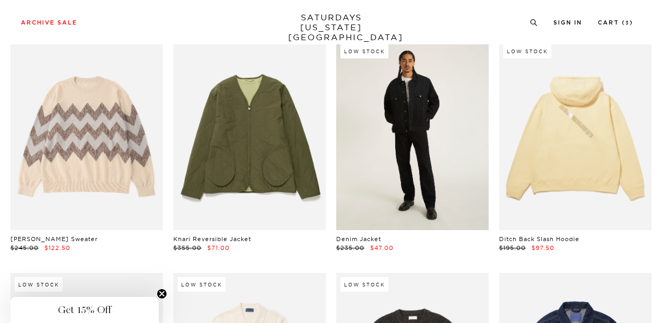
click at [410, 181] on link at bounding box center [412, 135] width 152 height 191
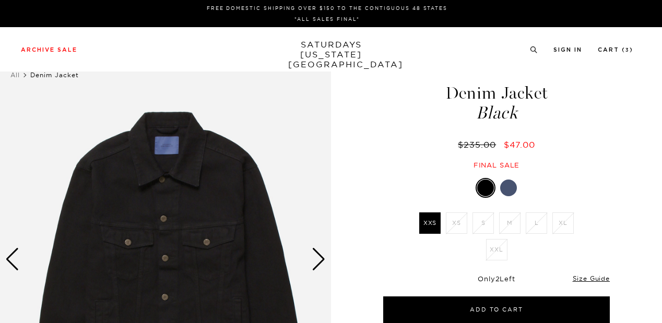
click at [320, 263] on div "Next slide" at bounding box center [319, 259] width 14 height 23
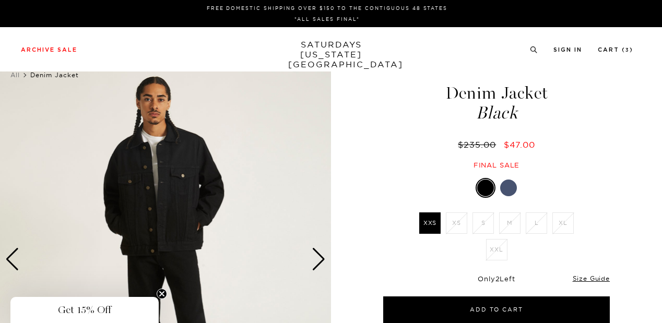
click at [320, 263] on div "Next slide" at bounding box center [319, 259] width 14 height 23
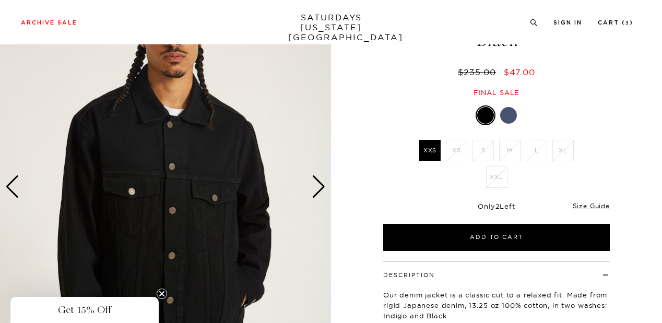
scroll to position [96, 0]
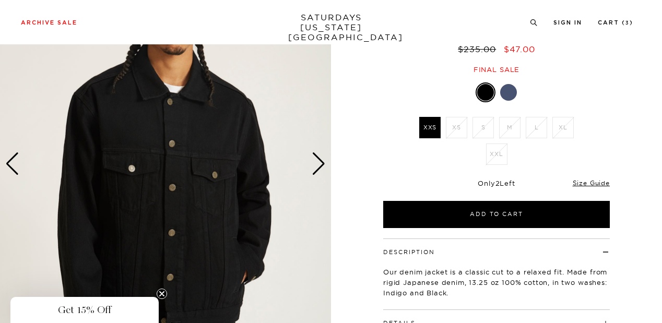
click at [316, 164] on div "Next slide" at bounding box center [319, 163] width 14 height 23
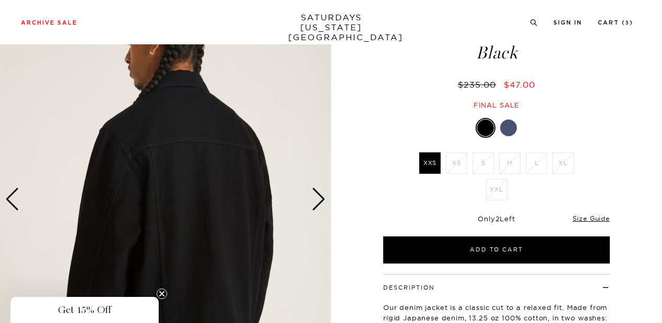
scroll to position [58, 0]
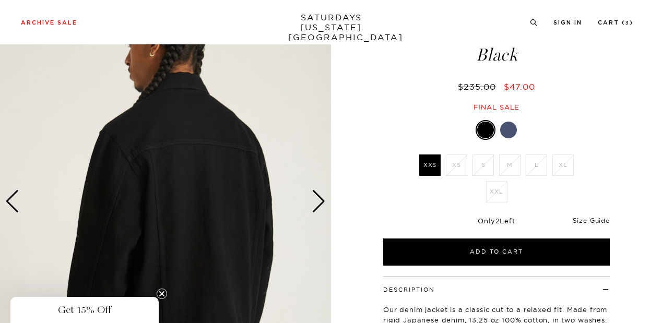
click at [583, 219] on link "Size Guide" at bounding box center [591, 221] width 37 height 8
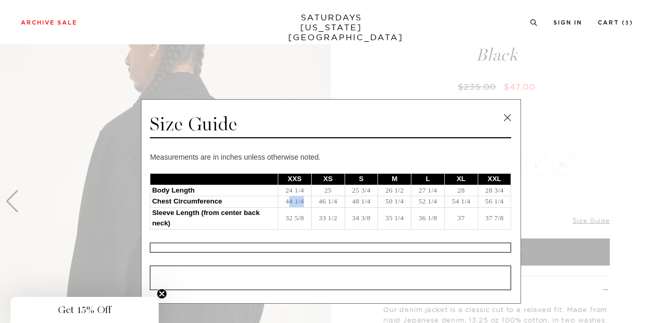
drag, startPoint x: 285, startPoint y: 200, endPoint x: 303, endPoint y: 203, distance: 18.0
click at [303, 203] on td "44 1/4" at bounding box center [294, 201] width 33 height 11
click at [292, 208] on td "32 5/8" at bounding box center [294, 218] width 33 height 22
drag, startPoint x: 275, startPoint y: 198, endPoint x: 304, endPoint y: 201, distance: 29.4
click at [304, 201] on td "44 1/4" at bounding box center [294, 201] width 33 height 11
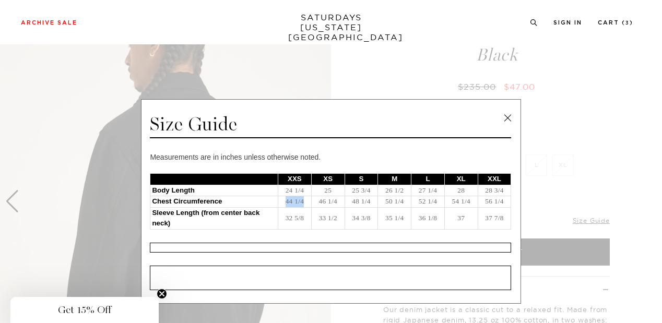
click at [500, 120] on link at bounding box center [508, 118] width 16 height 16
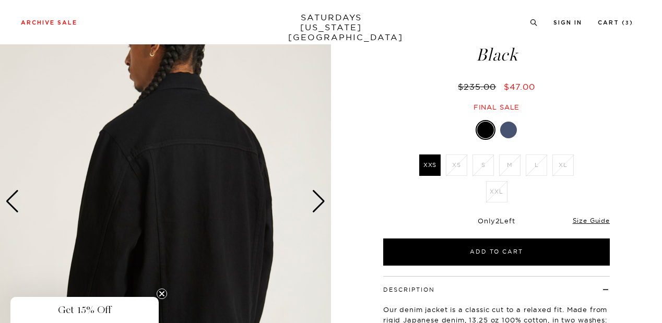
click at [16, 194] on div "Previous slide" at bounding box center [12, 201] width 14 height 23
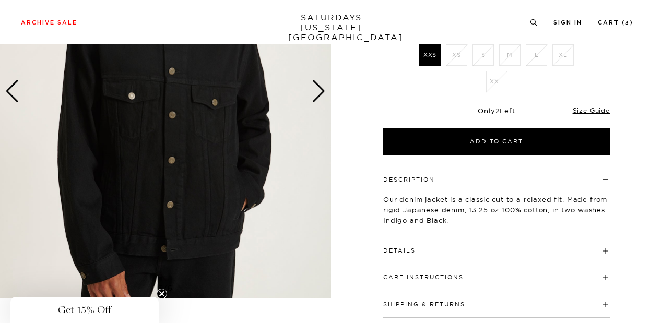
scroll to position [201, 0]
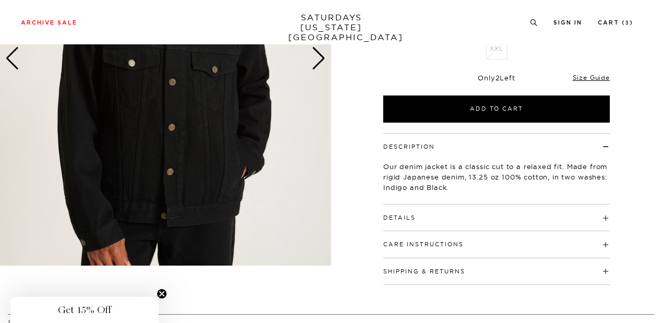
click at [446, 216] on h4 "Details" at bounding box center [496, 213] width 227 height 17
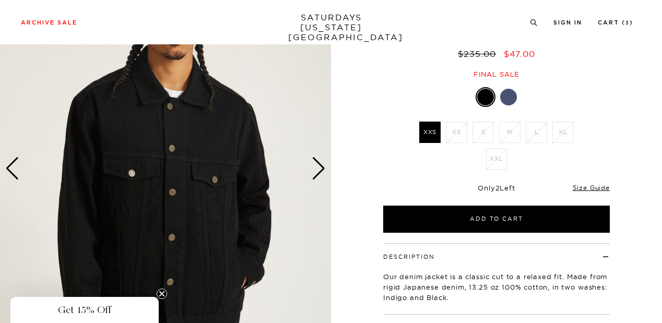
scroll to position [90, 0]
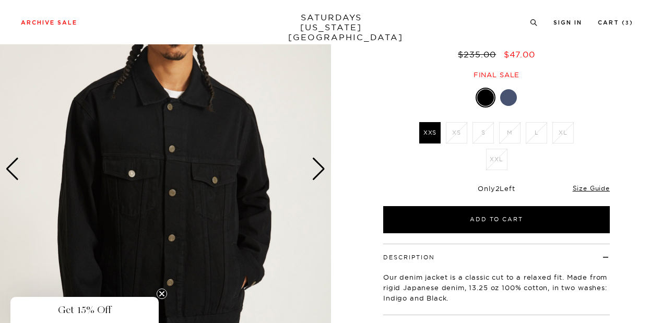
click at [324, 173] on div "Next slide" at bounding box center [319, 169] width 14 height 23
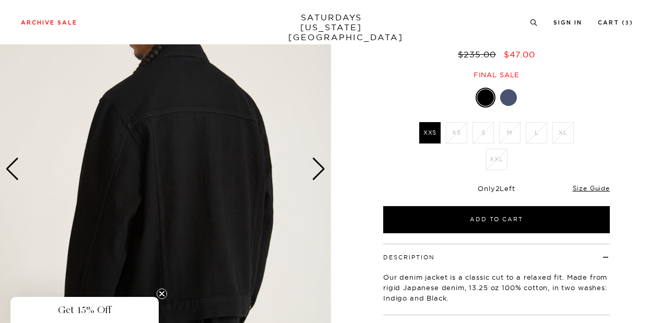
click at [324, 172] on div "Next slide" at bounding box center [319, 169] width 14 height 23
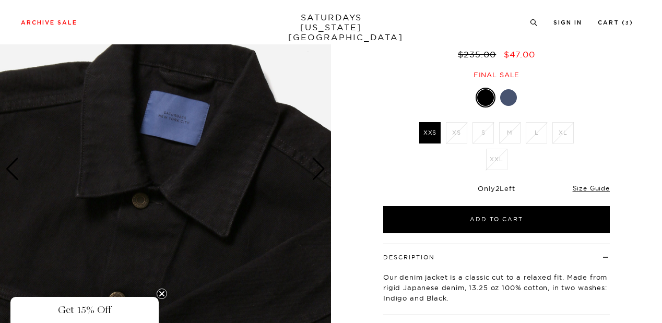
click at [325, 171] on div "Next slide" at bounding box center [319, 169] width 14 height 23
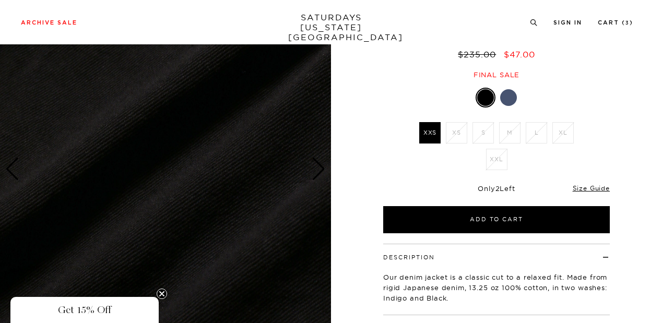
click at [325, 171] on div "Next slide" at bounding box center [319, 169] width 14 height 23
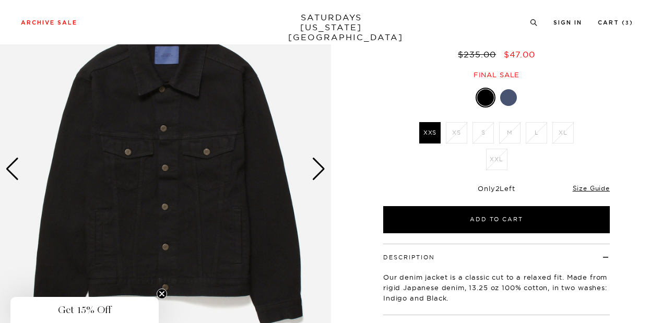
click at [325, 171] on div "Next slide" at bounding box center [319, 169] width 14 height 23
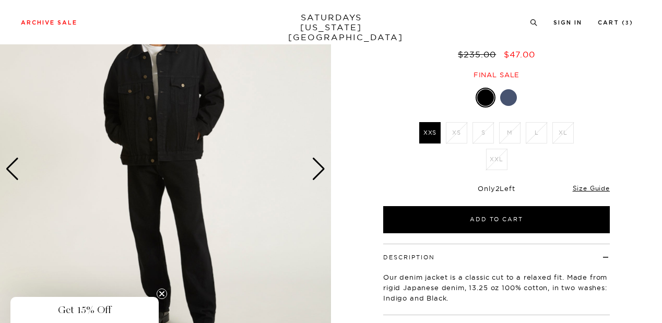
scroll to position [26, 0]
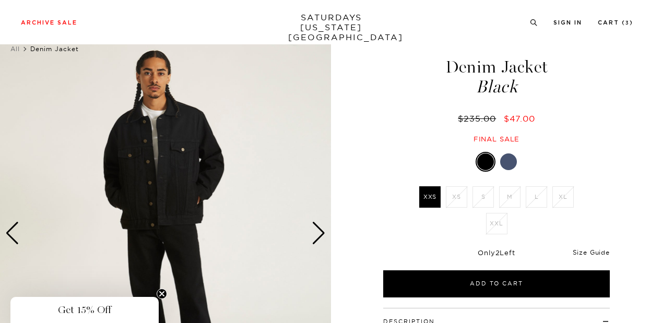
click at [575, 254] on link "Size Guide" at bounding box center [591, 252] width 37 height 8
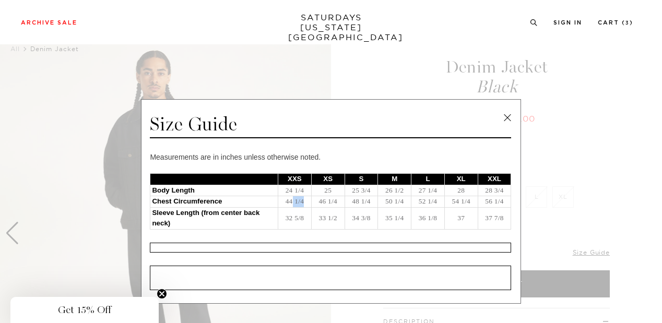
drag, startPoint x: 289, startPoint y: 205, endPoint x: 300, endPoint y: 204, distance: 10.5
click at [300, 204] on td "44 1/4" at bounding box center [294, 201] width 33 height 11
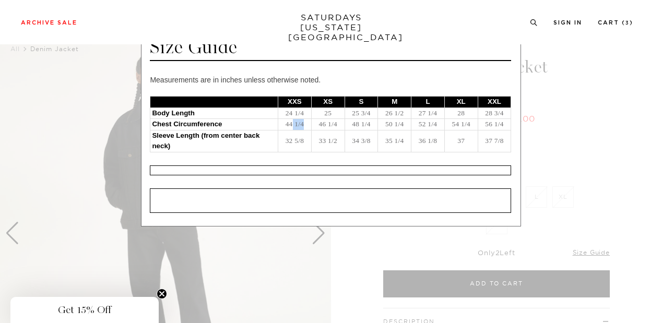
scroll to position [0, 0]
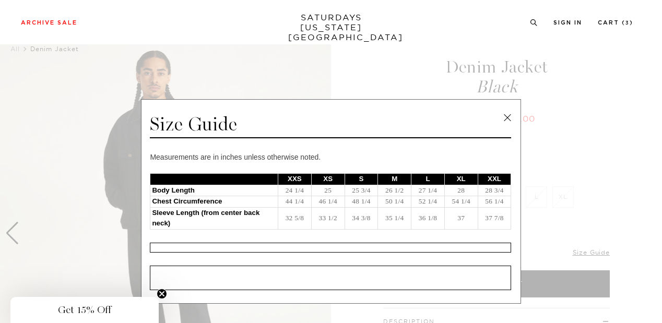
click at [496, 120] on div "Size Guide" at bounding box center [330, 126] width 361 height 26
click at [506, 118] on link at bounding box center [508, 118] width 16 height 16
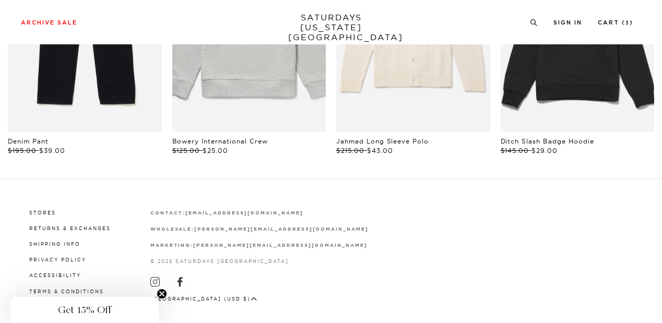
scroll to position [784, 0]
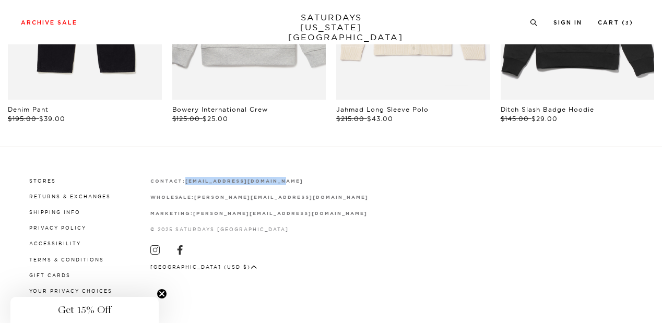
drag, startPoint x: 298, startPoint y: 176, endPoint x: 183, endPoint y: 179, distance: 114.9
click at [183, 179] on div "Stores Returns & Exchanges Shipping Info Privacy Policy Accessibility Terms & C…" at bounding box center [331, 235] width 620 height 120
copy strong "[EMAIL_ADDRESS][DOMAIN_NAME]"
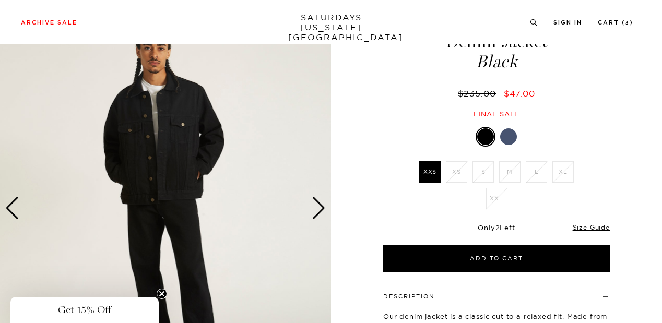
scroll to position [50, 0]
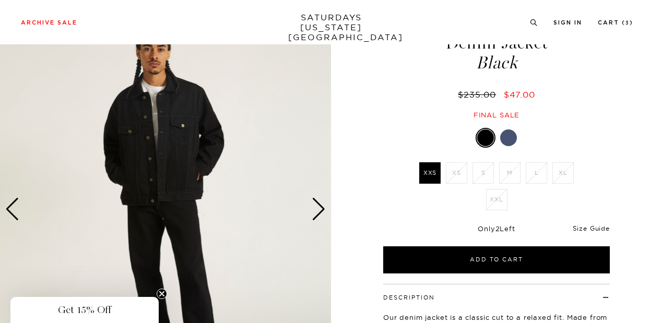
click at [592, 226] on link "Size Guide" at bounding box center [591, 228] width 37 height 8
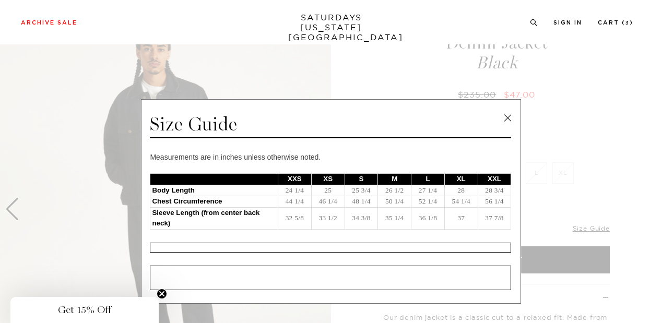
click at [503, 113] on link at bounding box center [508, 118] width 16 height 16
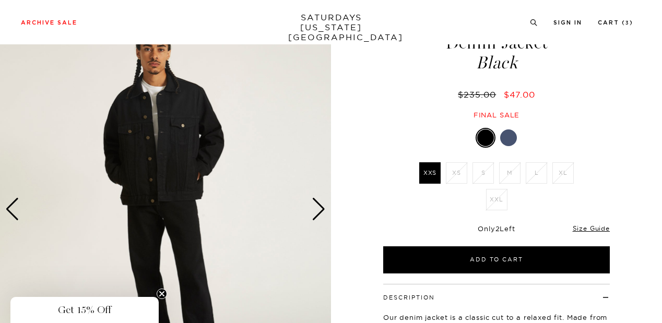
click at [319, 212] on div "Next slide" at bounding box center [319, 209] width 14 height 23
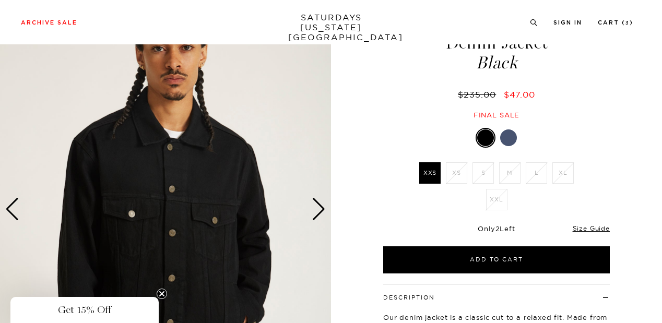
click at [319, 212] on div "Next slide" at bounding box center [319, 209] width 14 height 23
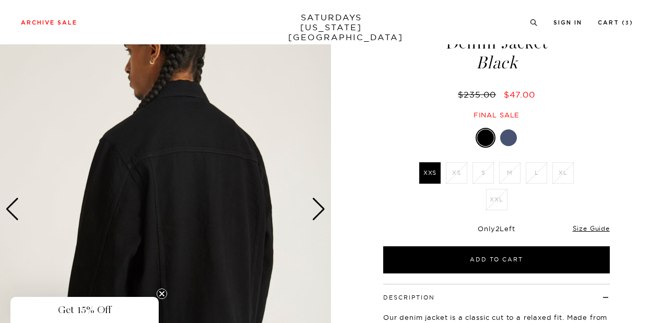
click at [319, 212] on div "Next slide" at bounding box center [319, 209] width 14 height 23
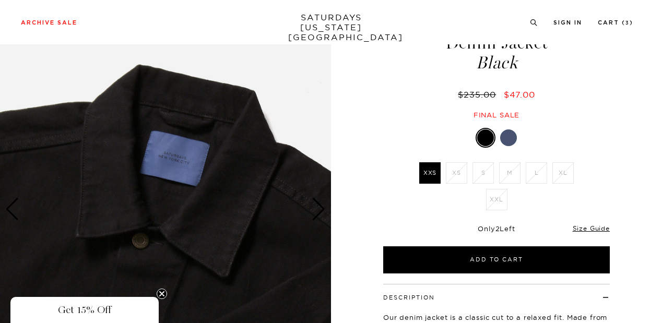
click at [319, 212] on div "Next slide" at bounding box center [319, 209] width 14 height 23
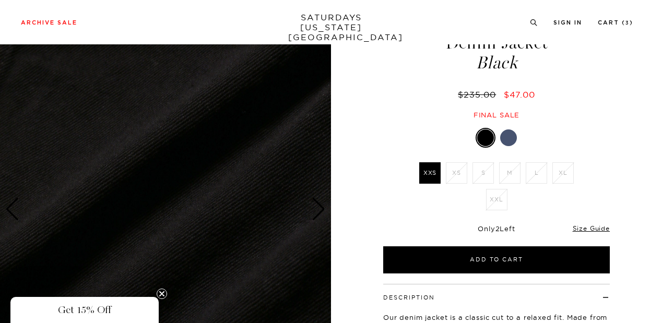
click at [319, 212] on div "Next slide" at bounding box center [319, 209] width 14 height 23
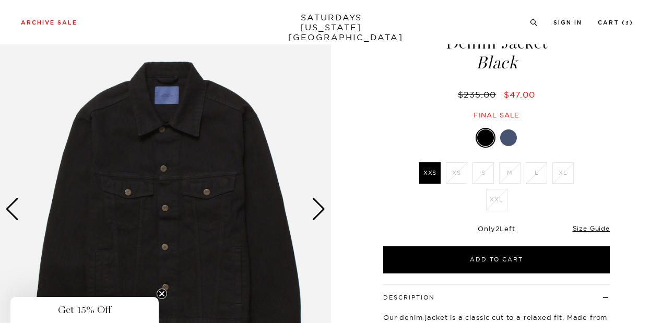
click at [319, 212] on div "Next slide" at bounding box center [319, 209] width 14 height 23
